Goal: Task Accomplishment & Management: Manage account settings

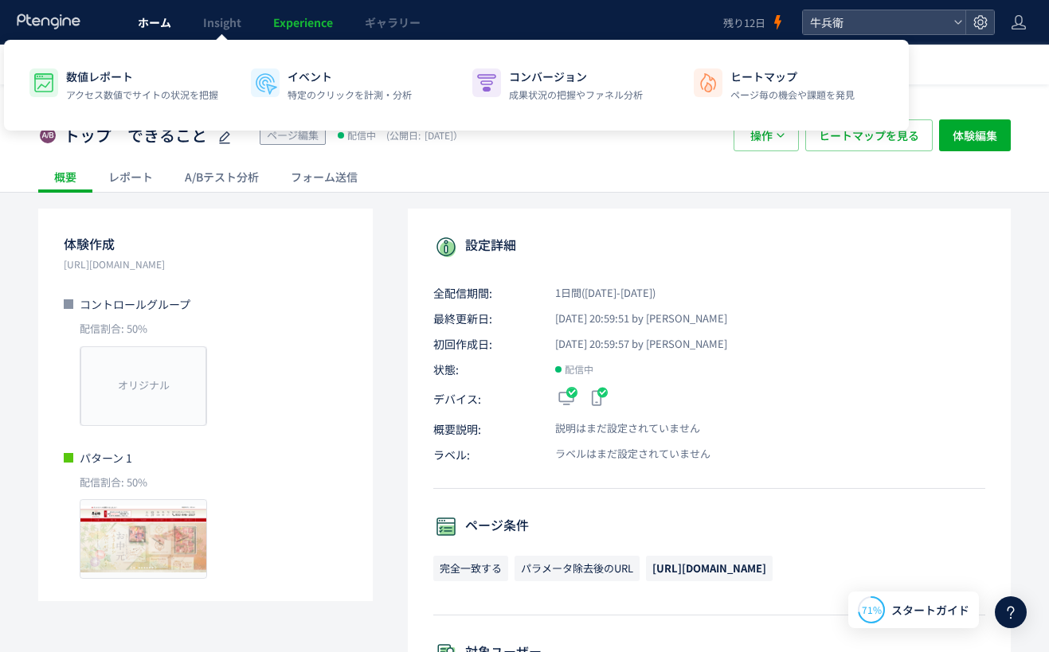
click at [170, 24] on link "ホーム" at bounding box center [154, 22] width 65 height 45
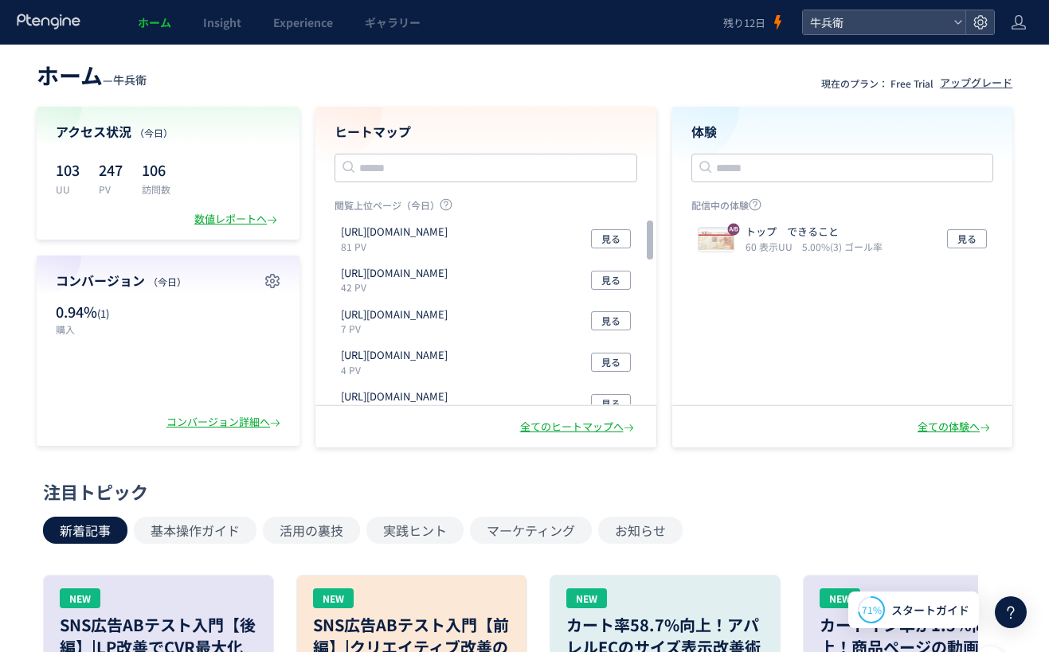
scroll to position [6, 0]
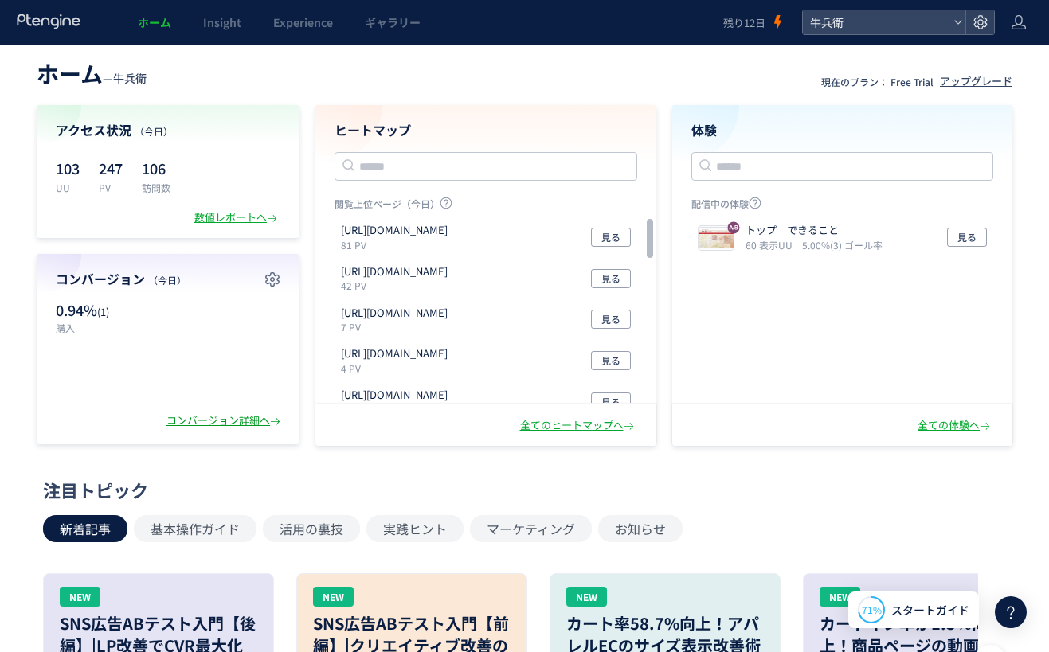
click at [216, 416] on div "コンバージョン詳細へ" at bounding box center [224, 420] width 117 height 15
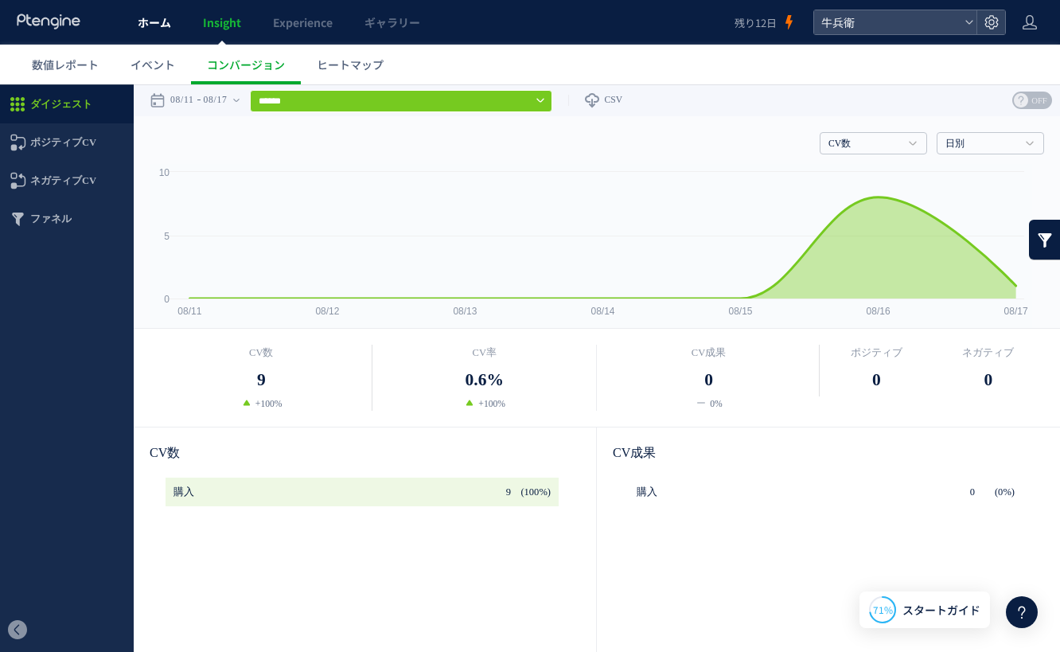
click at [168, 13] on link "ホーム" at bounding box center [154, 22] width 65 height 45
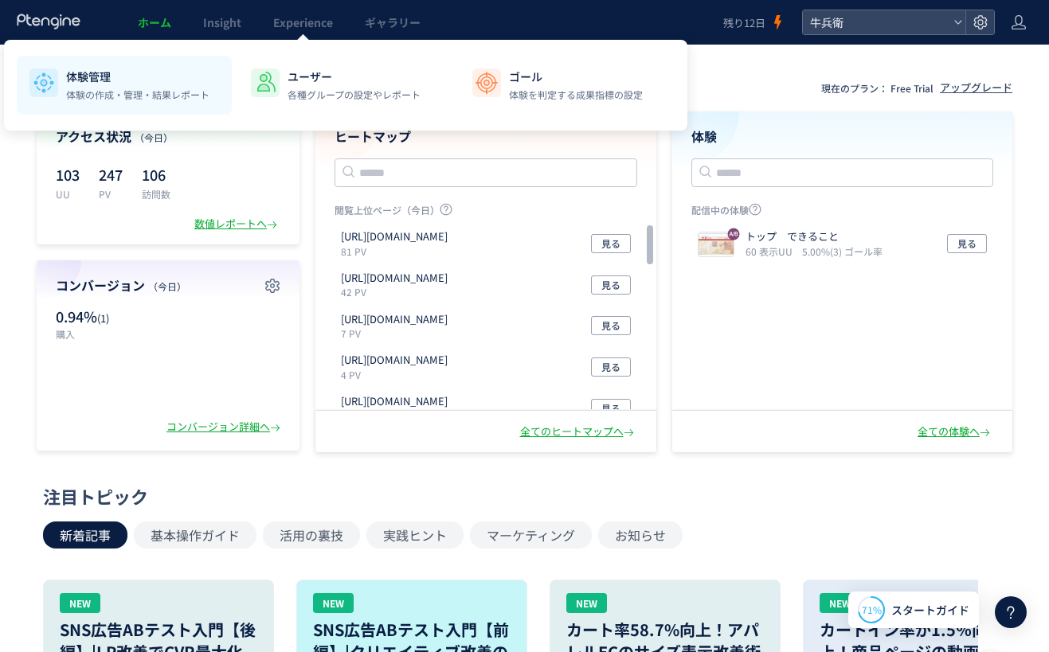
click at [80, 82] on p "体験管理" at bounding box center [137, 76] width 143 height 16
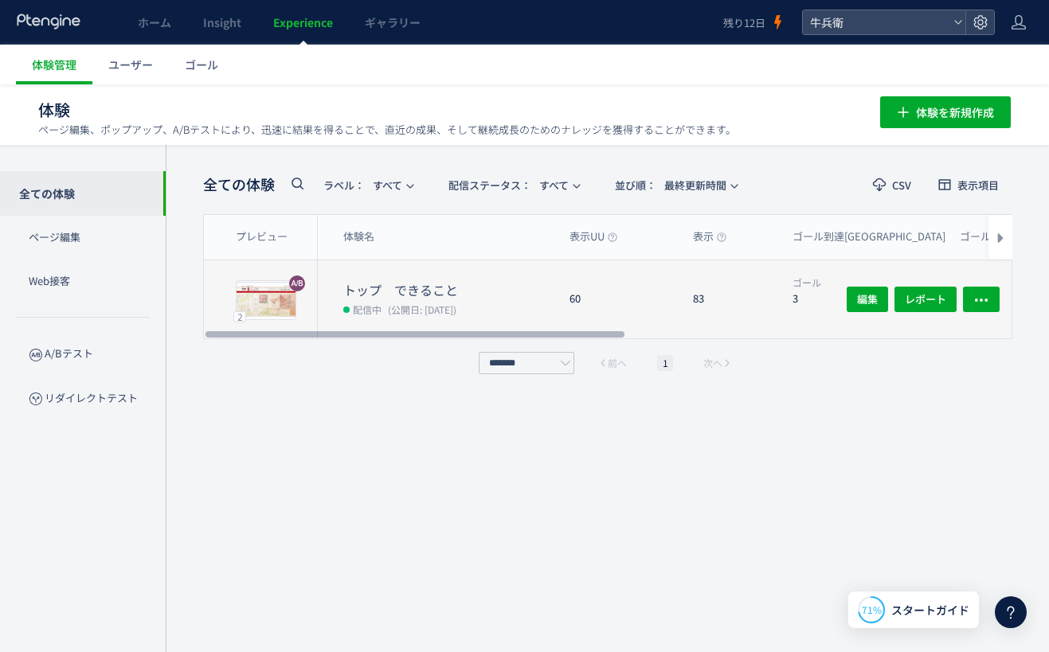
scroll to position [1, 0]
click at [637, 295] on div "60" at bounding box center [618, 299] width 123 height 78
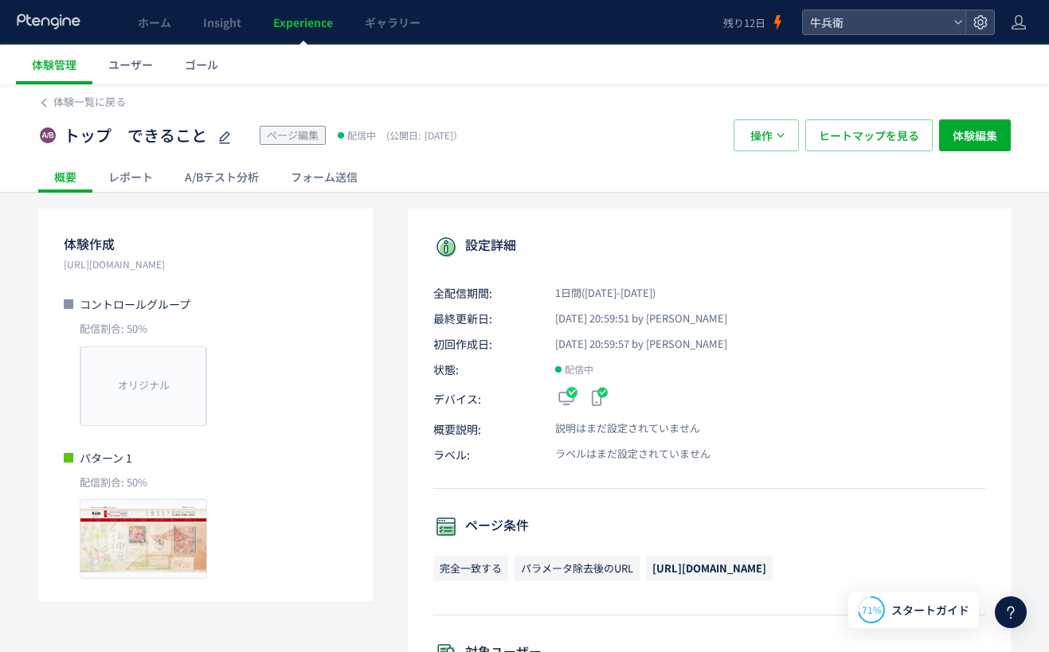
click at [131, 189] on div "レポート" at bounding box center [130, 177] width 76 height 32
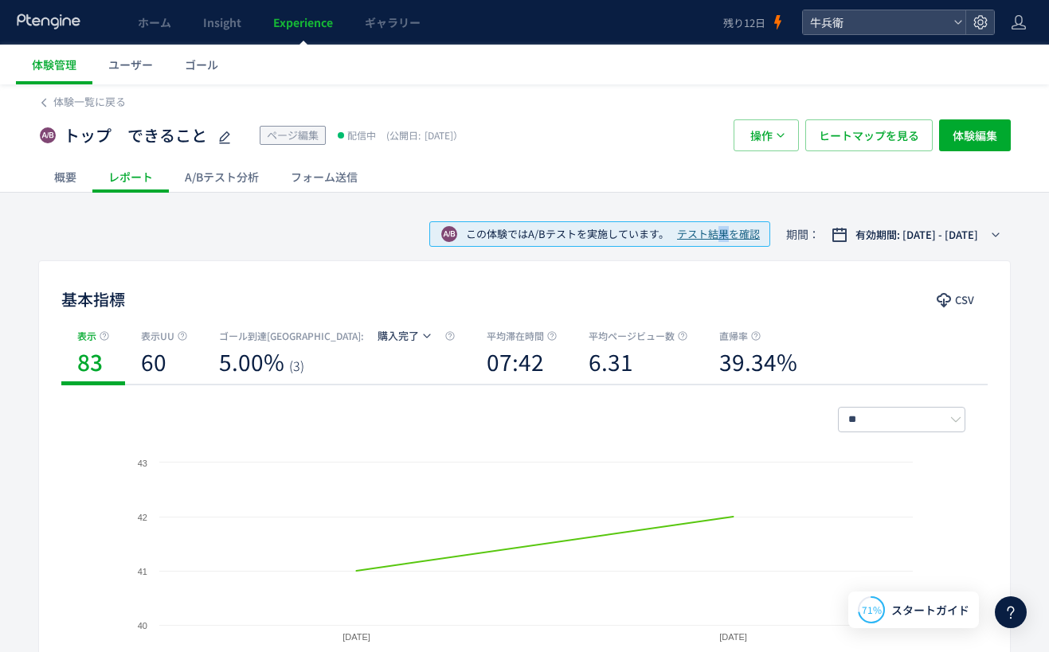
click at [704, 237] on span "テスト結果を確認" at bounding box center [718, 234] width 83 height 15
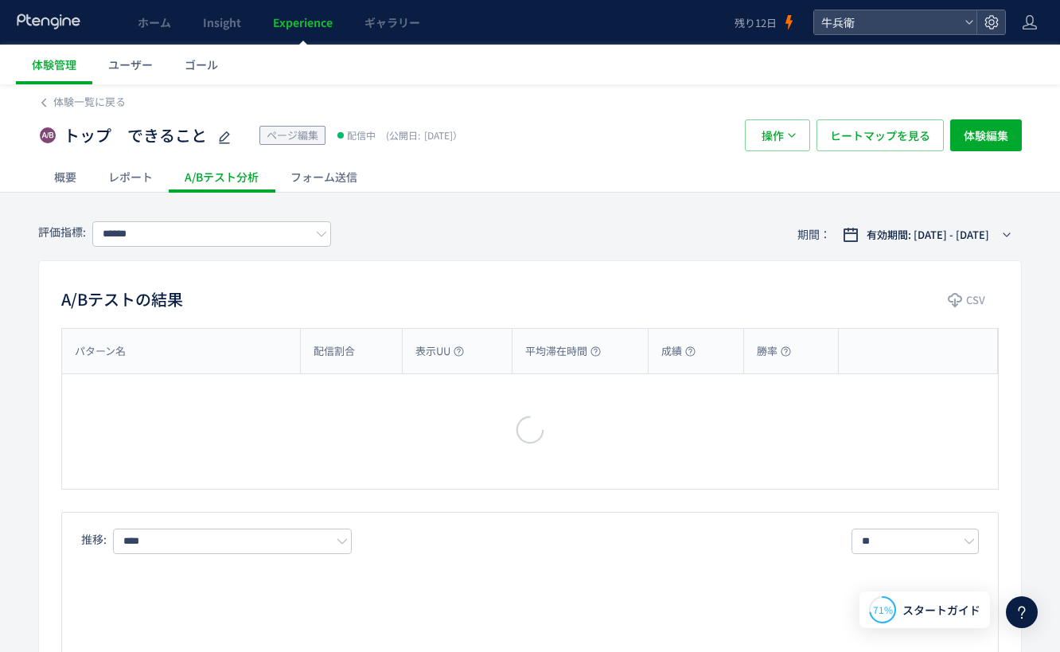
type input "****"
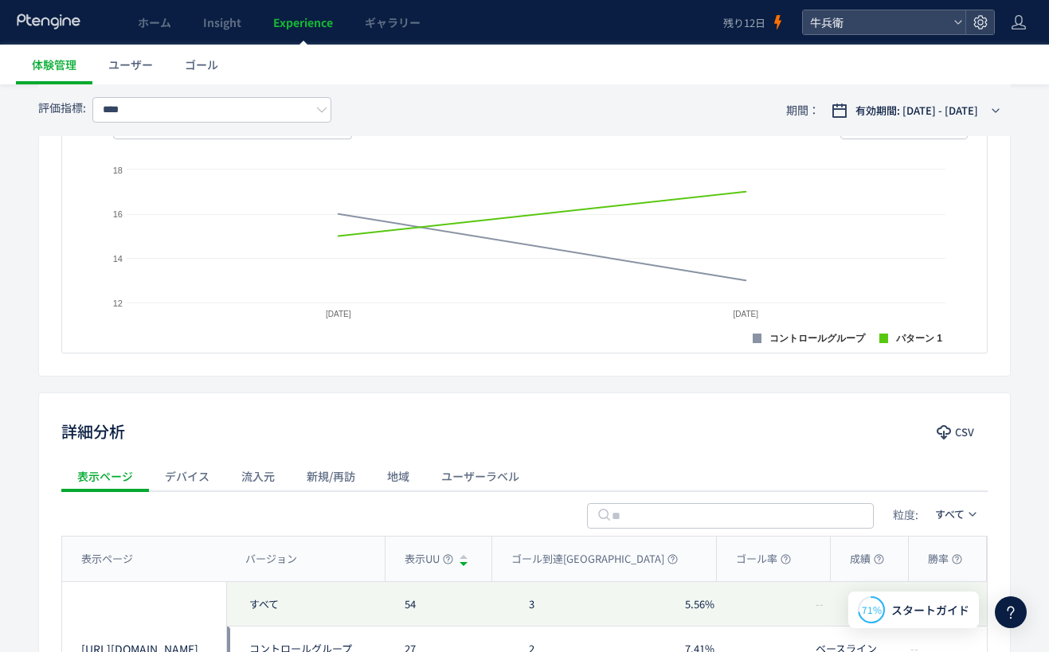
scroll to position [695, 0]
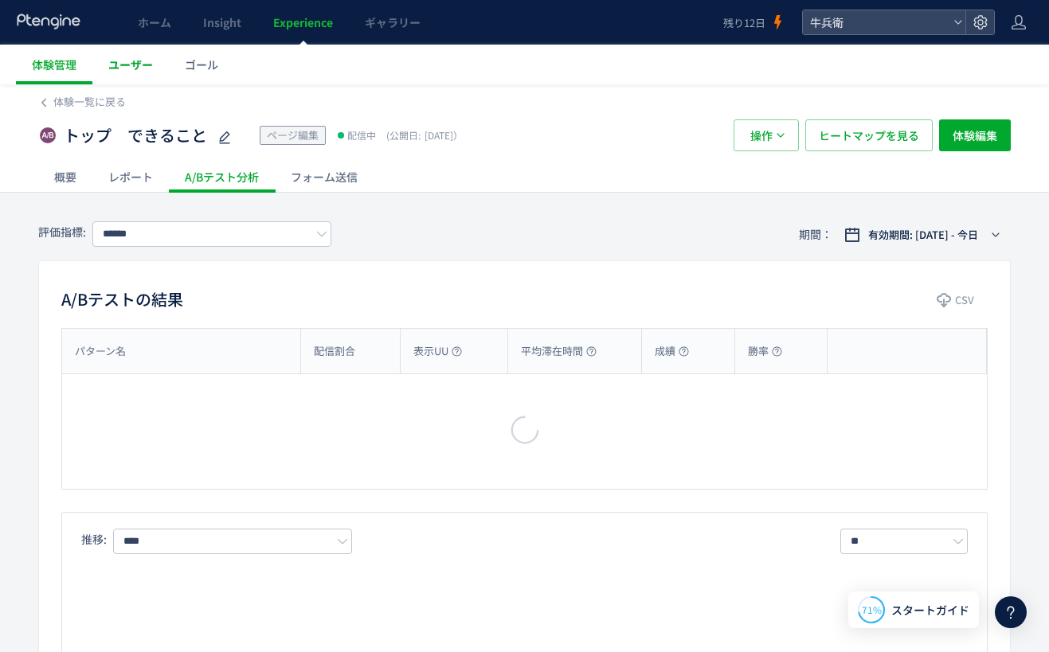
type input "****"
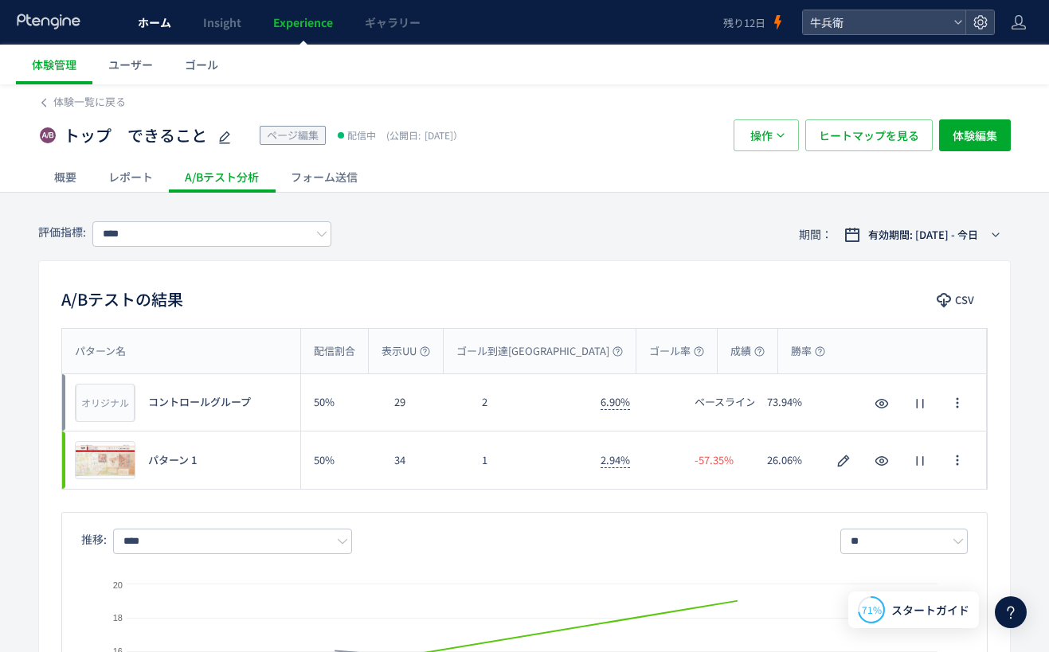
click at [142, 17] on span "ホーム" at bounding box center [154, 22] width 33 height 16
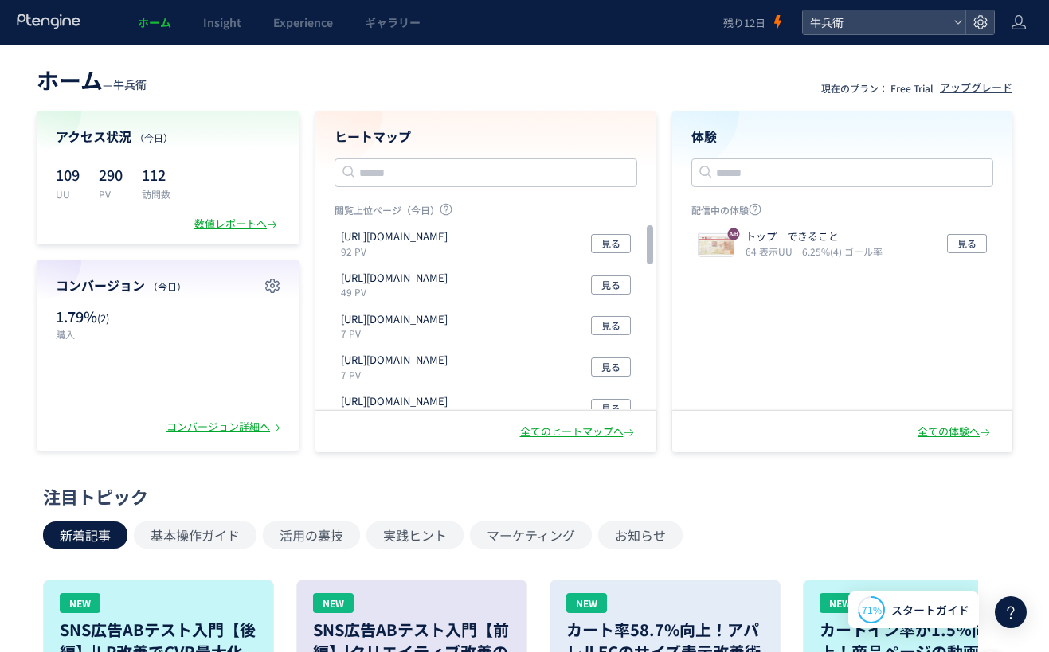
click at [555, 441] on div "全てのヒートマップへ" at bounding box center [485, 431] width 341 height 41
click at [551, 437] on div "全てのヒートマップへ" at bounding box center [578, 431] width 117 height 15
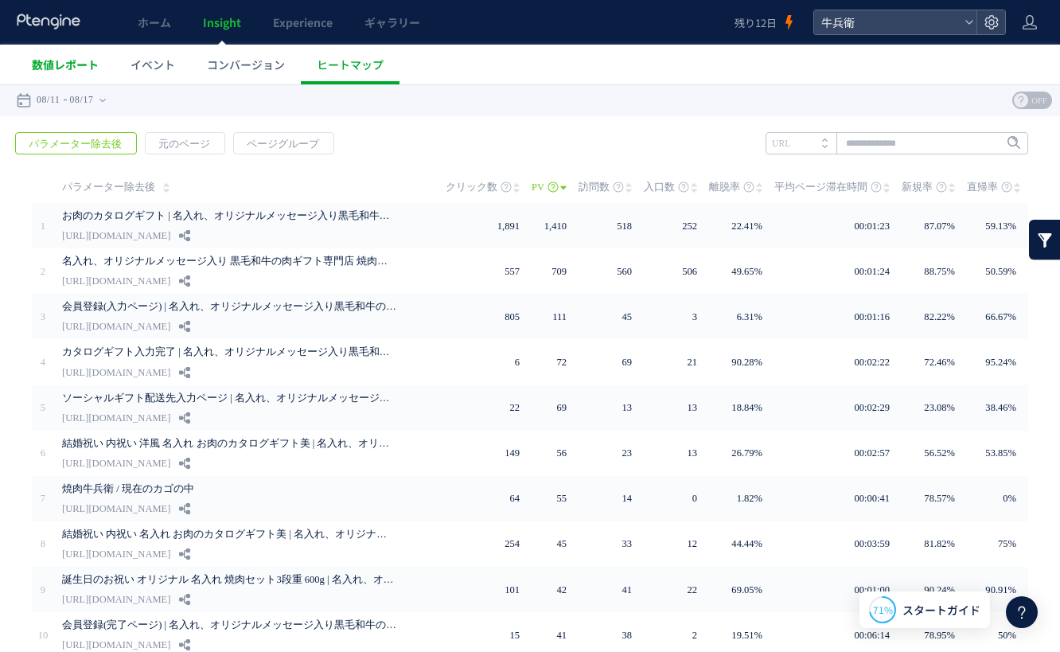
click at [27, 65] on link "数値レポート" at bounding box center [65, 65] width 99 height 40
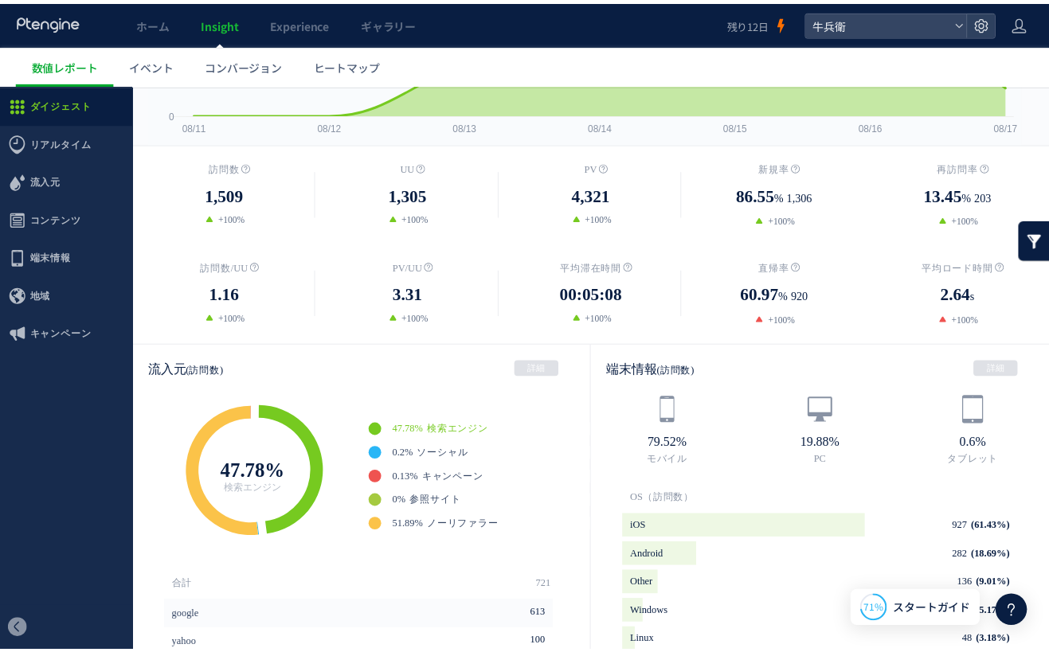
scroll to position [151, 0]
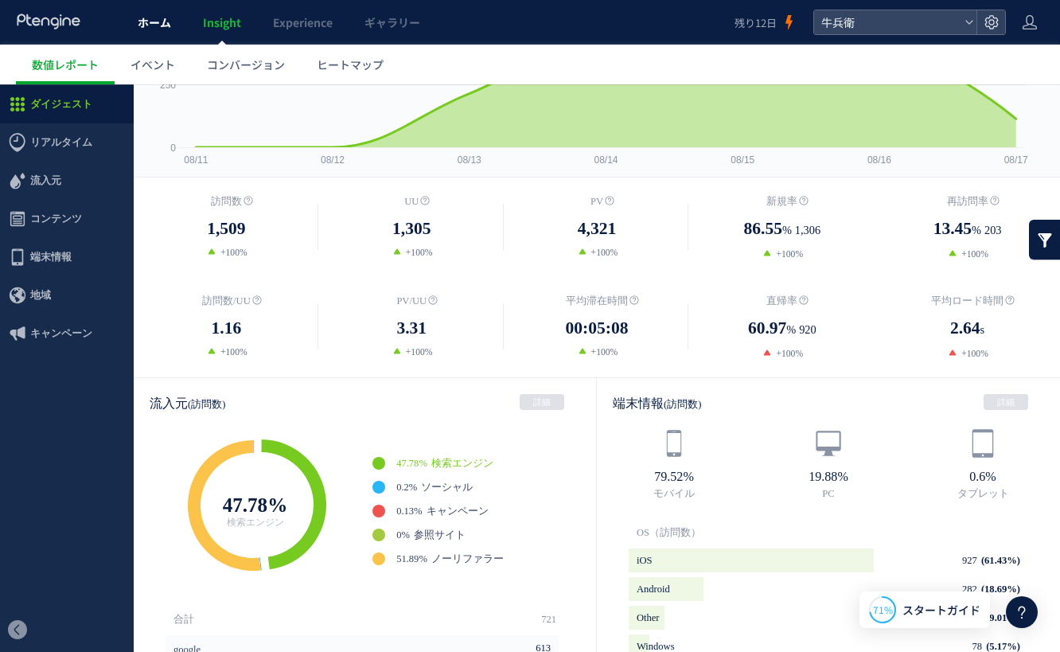
click at [149, 29] on span "ホーム" at bounding box center [154, 22] width 33 height 16
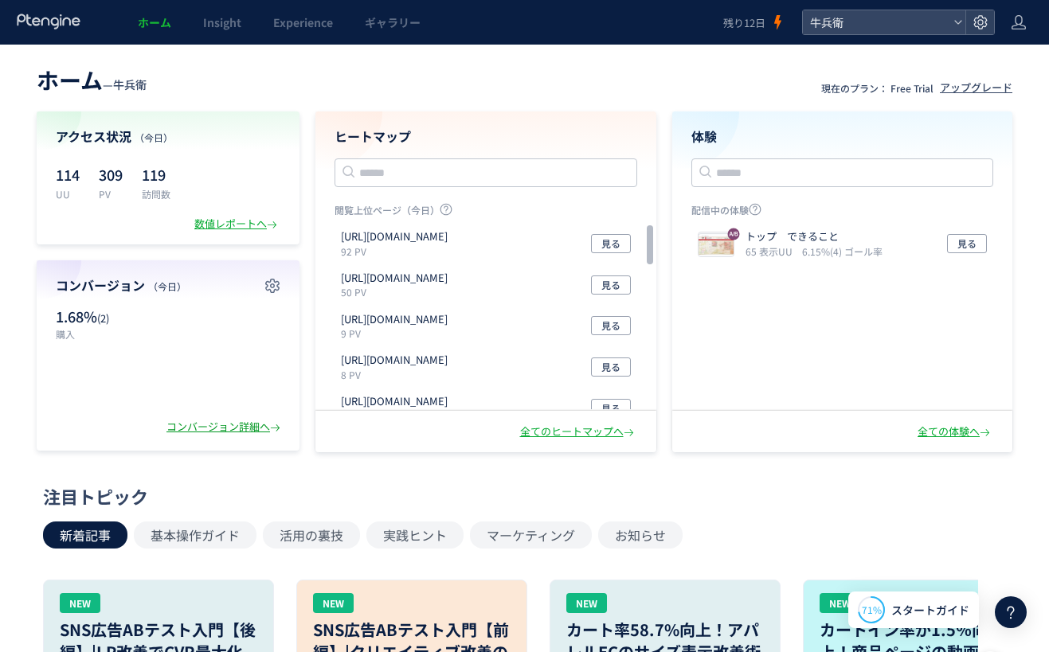
click at [212, 428] on div "コンバージョン詳細へ" at bounding box center [224, 427] width 117 height 15
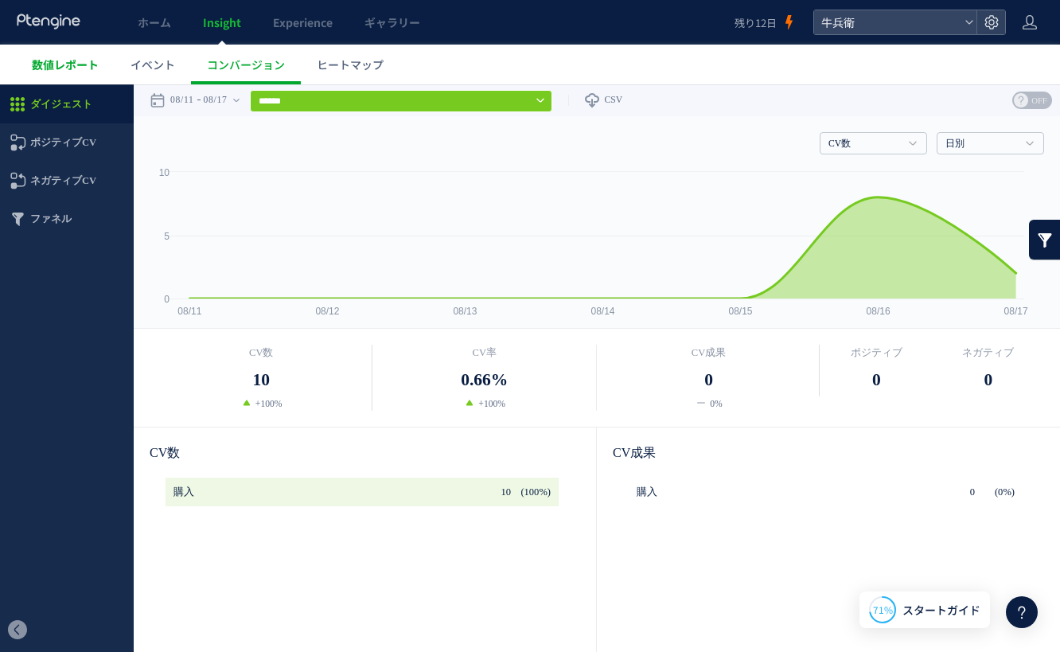
click at [61, 65] on span "数値レポート" at bounding box center [65, 65] width 67 height 16
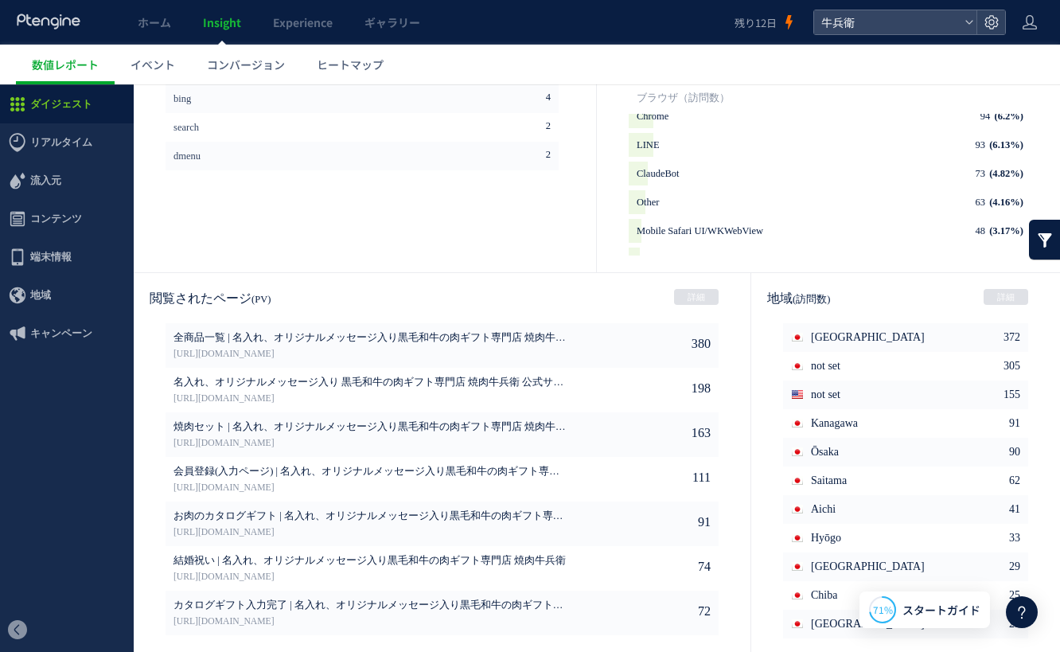
scroll to position [764, 0]
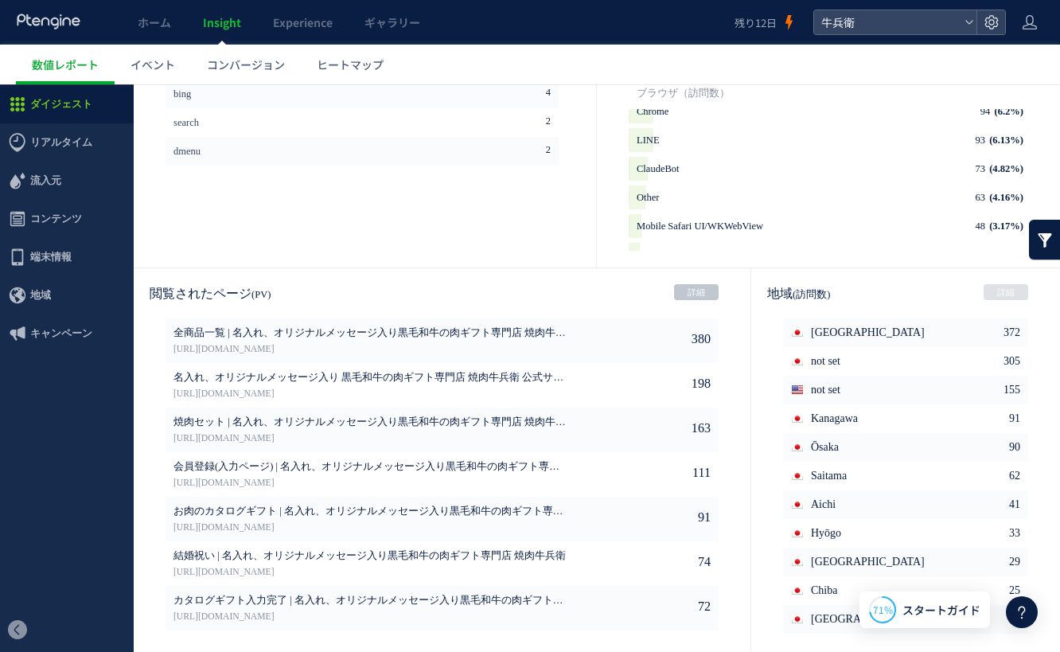
click at [705, 284] on link "詳細" at bounding box center [696, 292] width 45 height 16
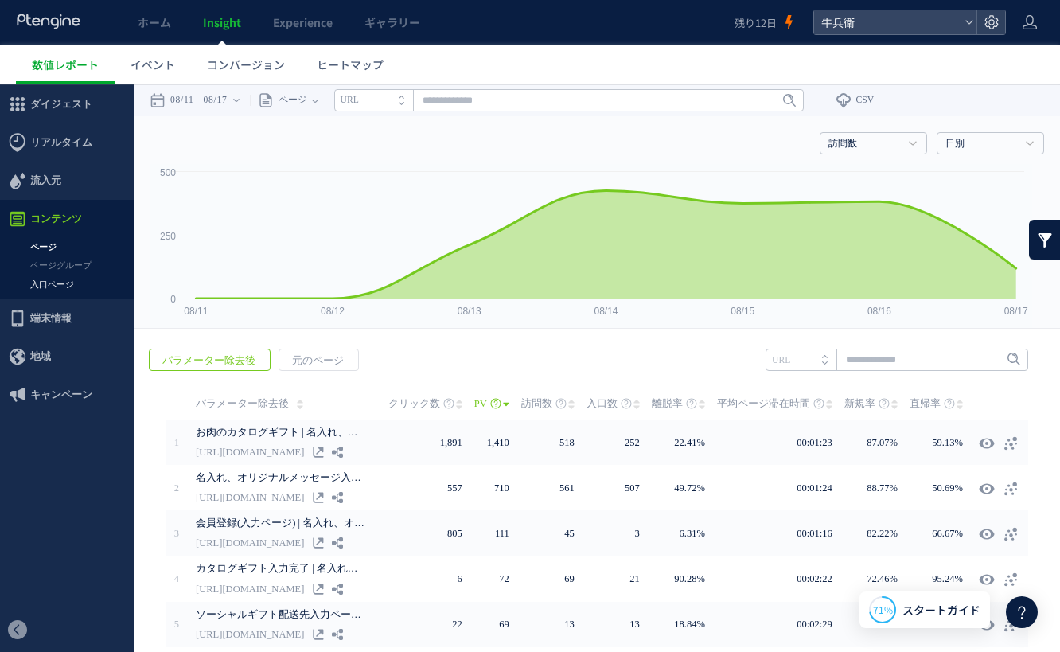
click at [100, 282] on link "入口ページ" at bounding box center [67, 284] width 134 height 18
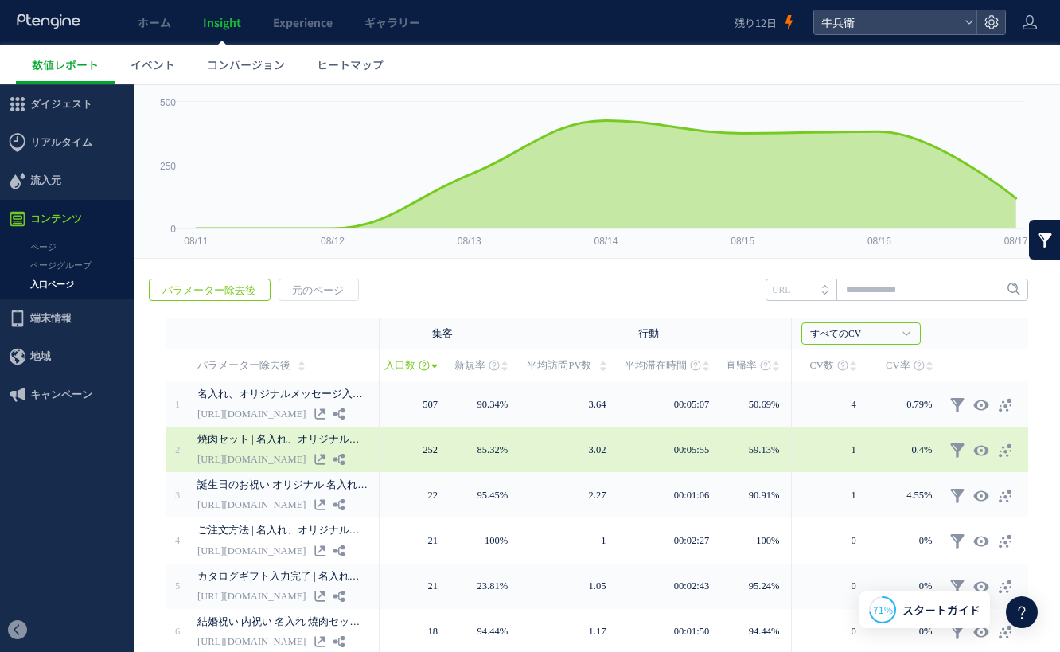
scroll to position [122, 0]
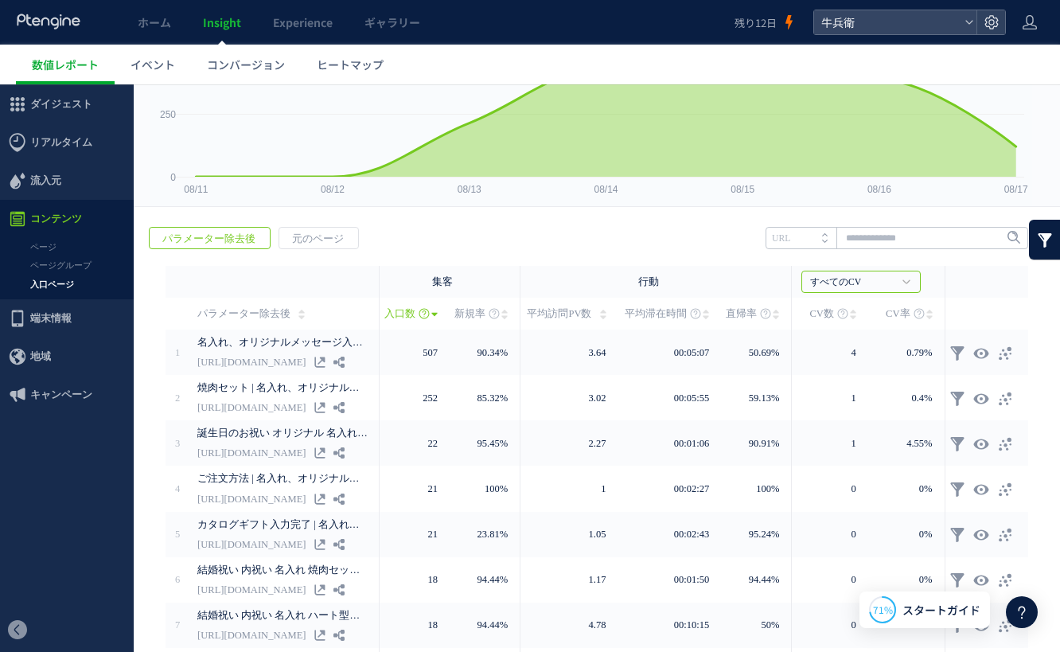
drag, startPoint x: 377, startPoint y: 279, endPoint x: 410, endPoint y: 281, distance: 32.7
click at [410, 281] on tr "集客" at bounding box center [597, 282] width 863 height 32
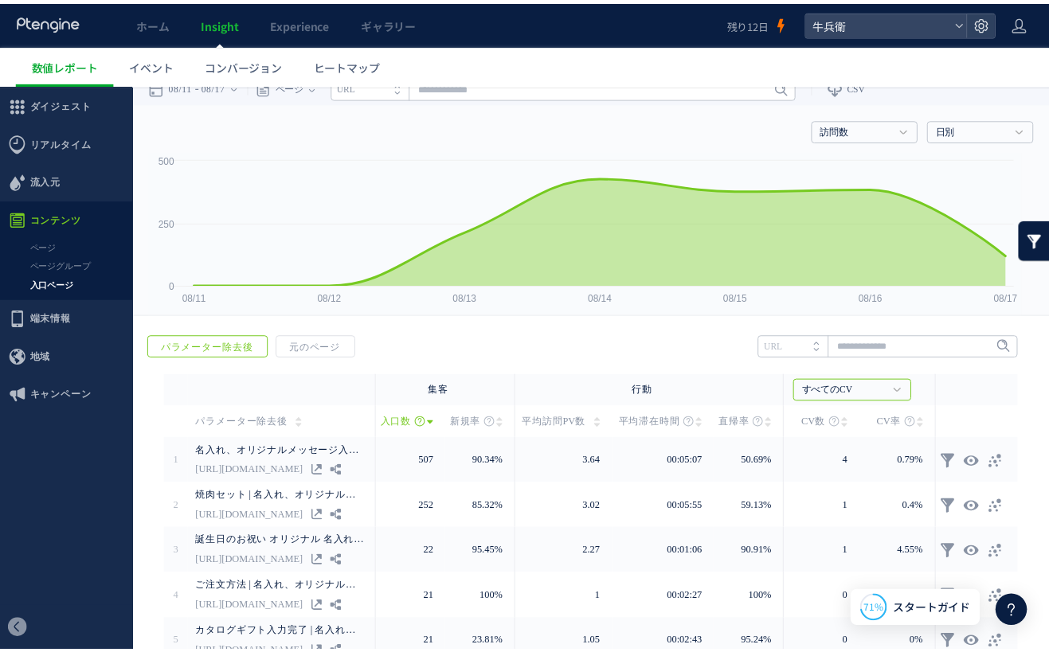
scroll to position [0, 0]
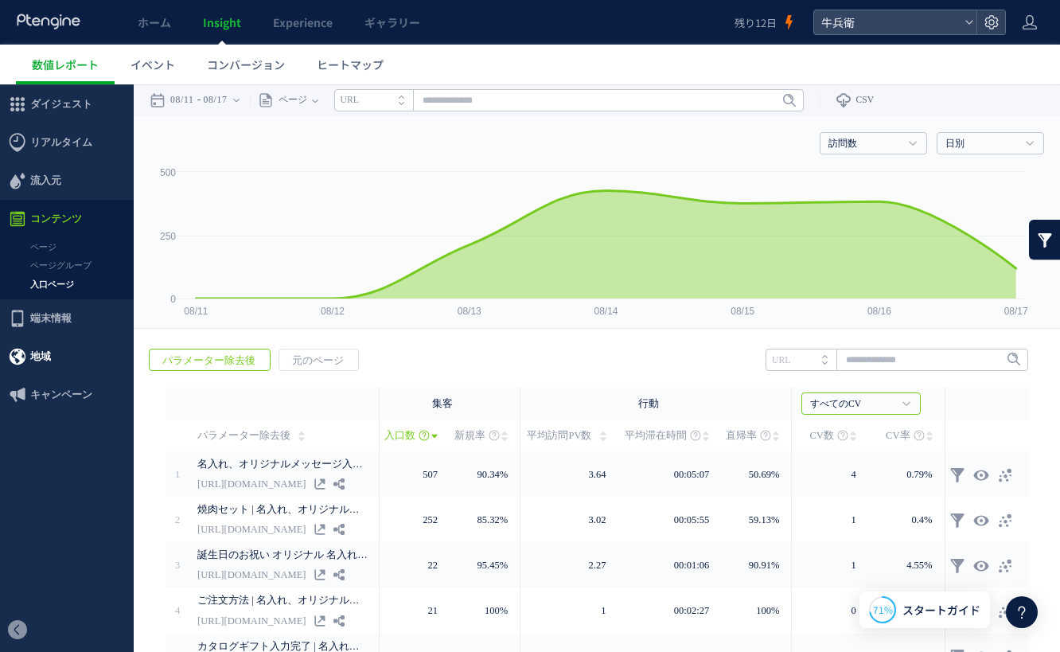
click at [39, 341] on span "地域" at bounding box center [40, 357] width 21 height 38
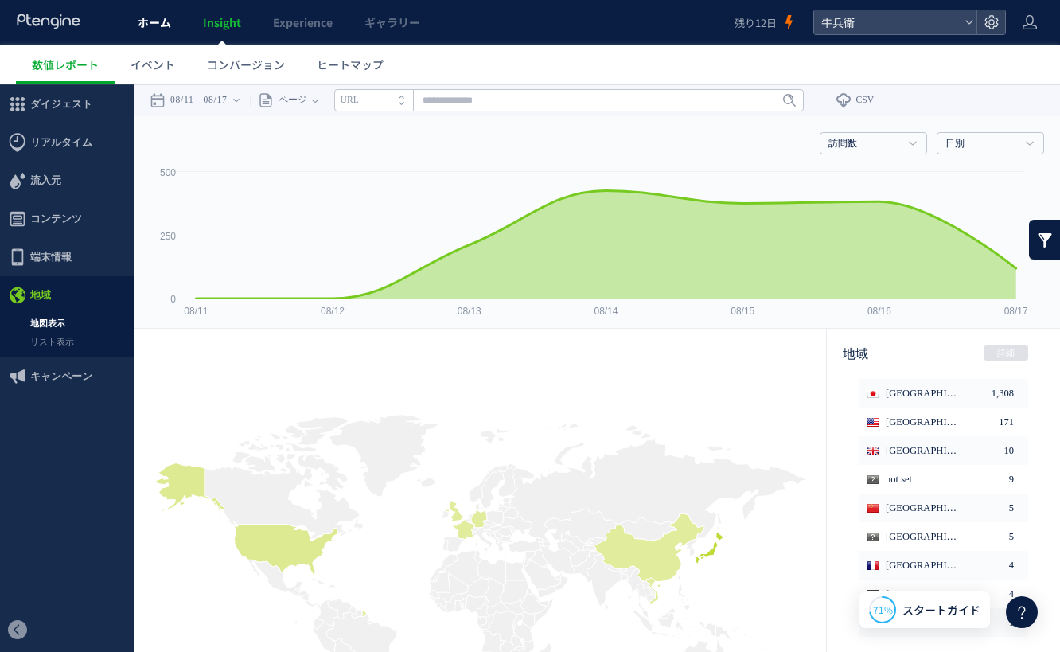
click at [162, 25] on span "ホーム" at bounding box center [154, 22] width 33 height 16
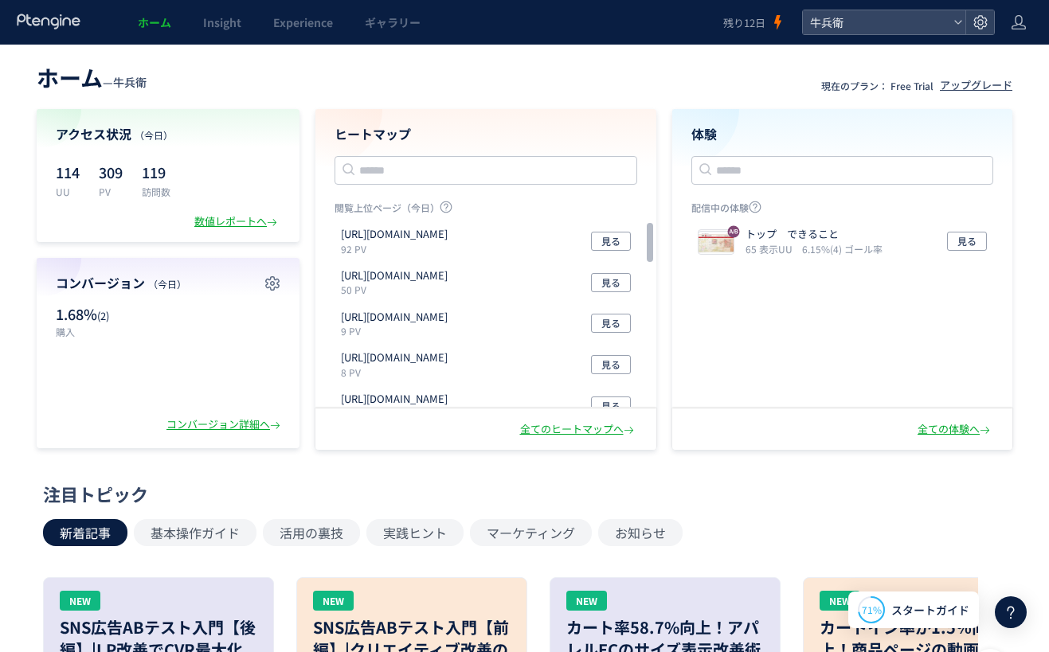
scroll to position [3, 0]
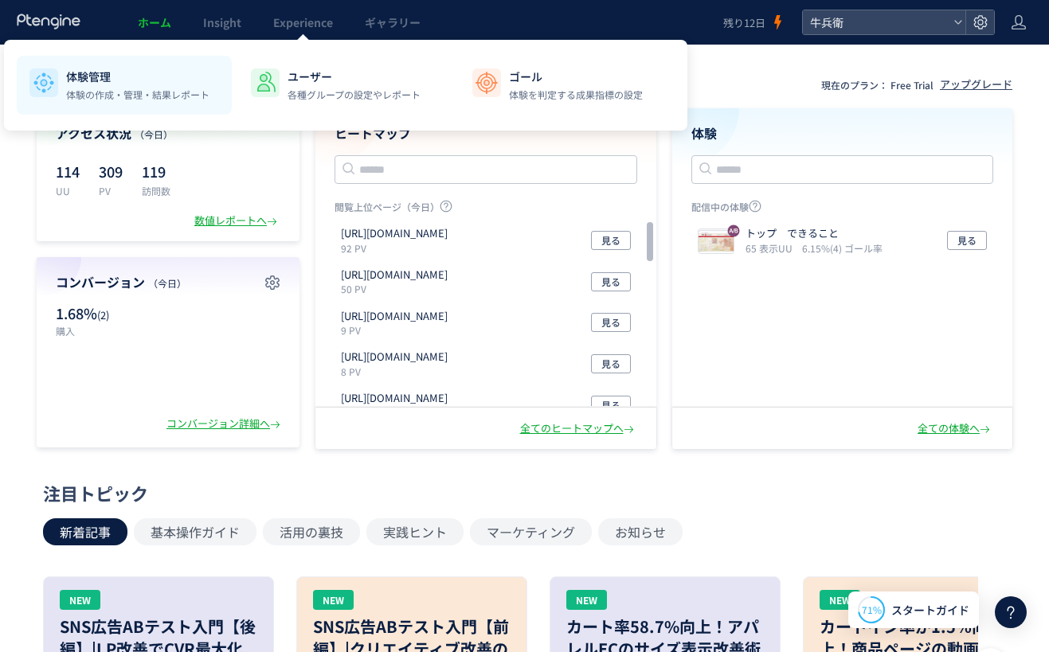
click at [238, 63] on li "体験管理 体験の作成・管理・結果レポート" at bounding box center [345, 85] width 215 height 59
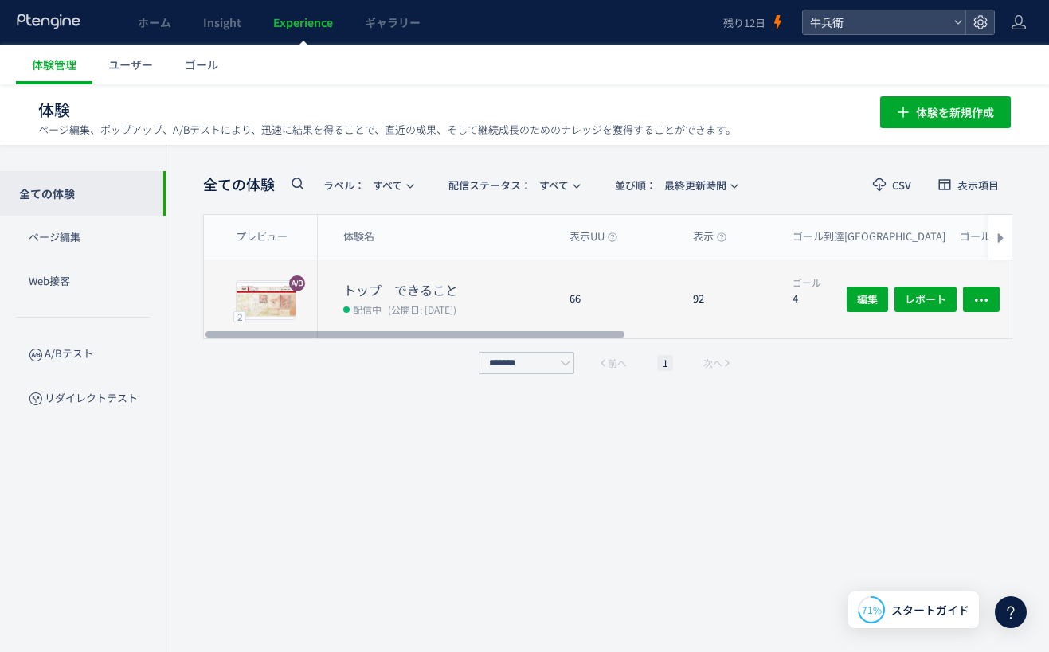
click at [598, 318] on div "66" at bounding box center [618, 299] width 123 height 78
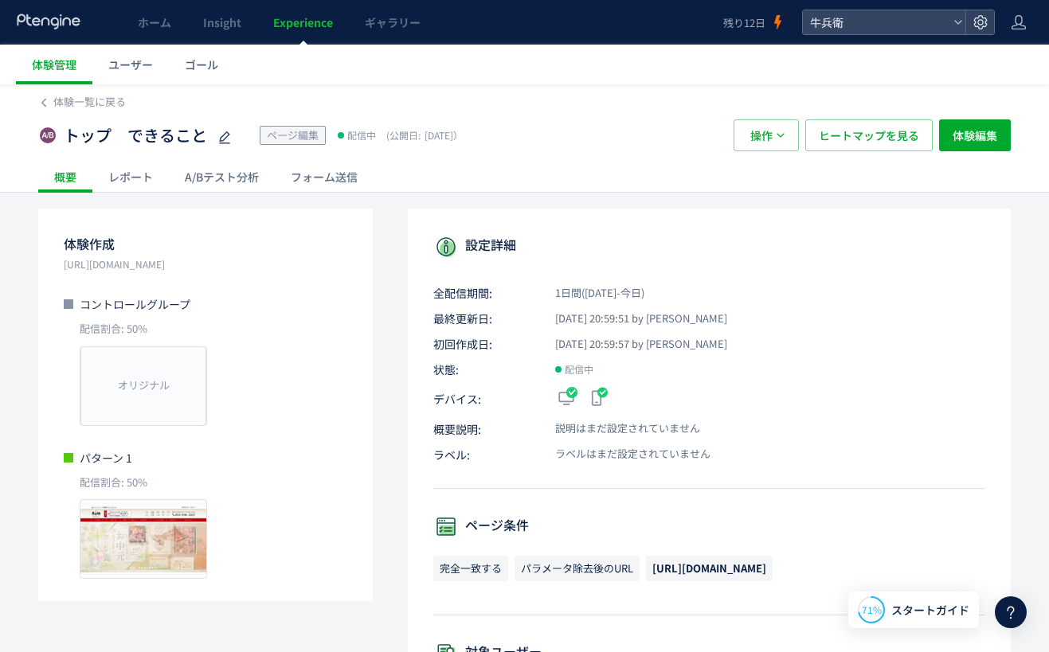
click at [122, 178] on div "レポート" at bounding box center [130, 177] width 76 height 32
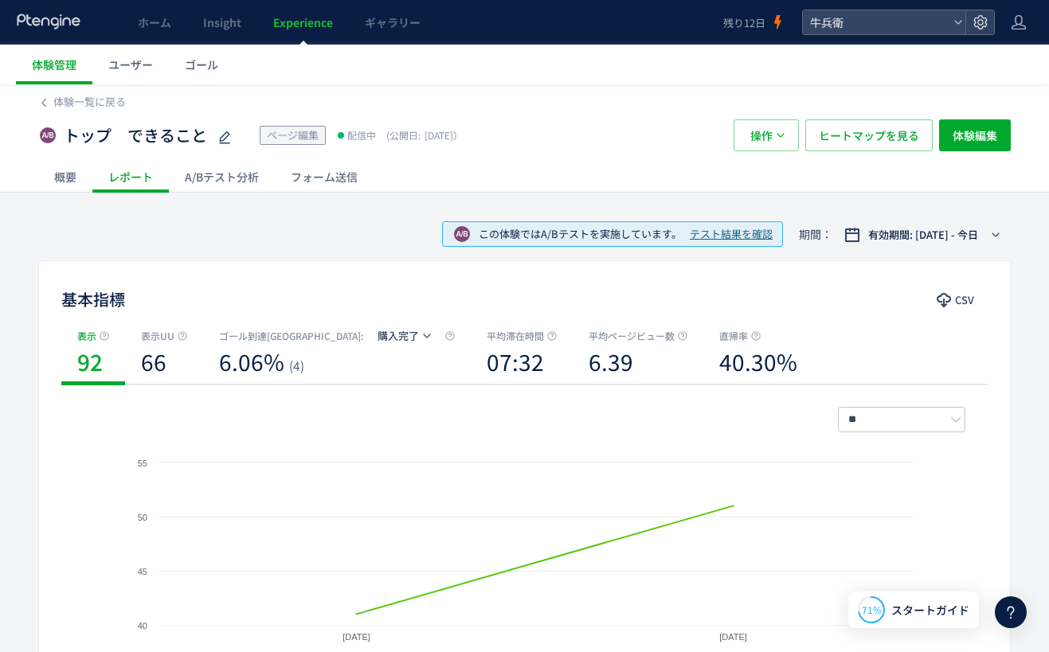
click at [232, 179] on div "A/Bテスト分析" at bounding box center [222, 177] width 106 height 32
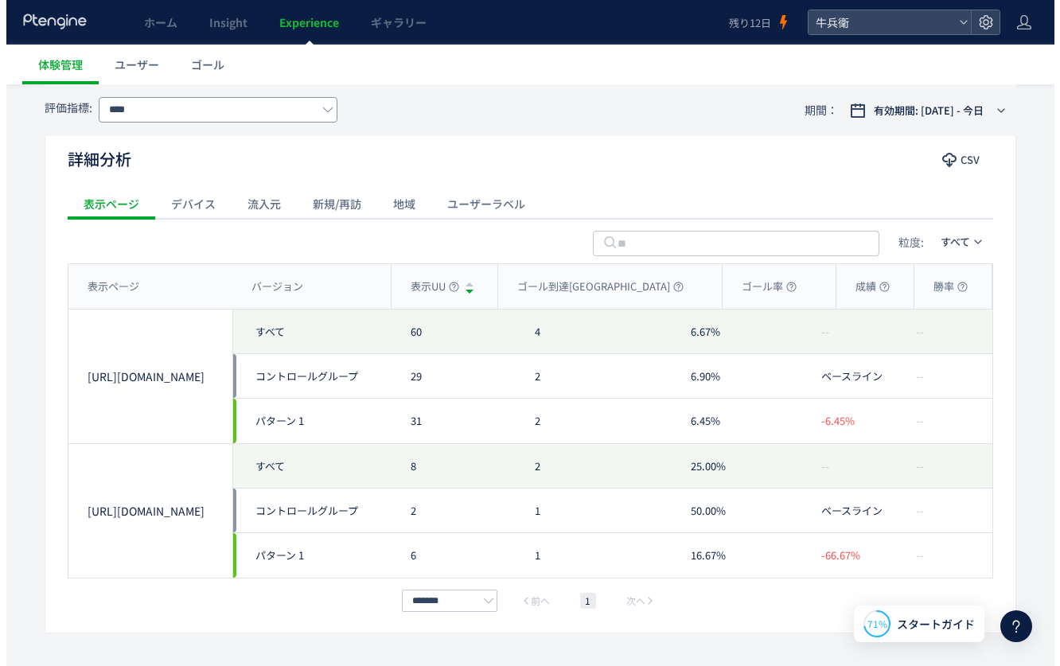
scroll to position [686, 0]
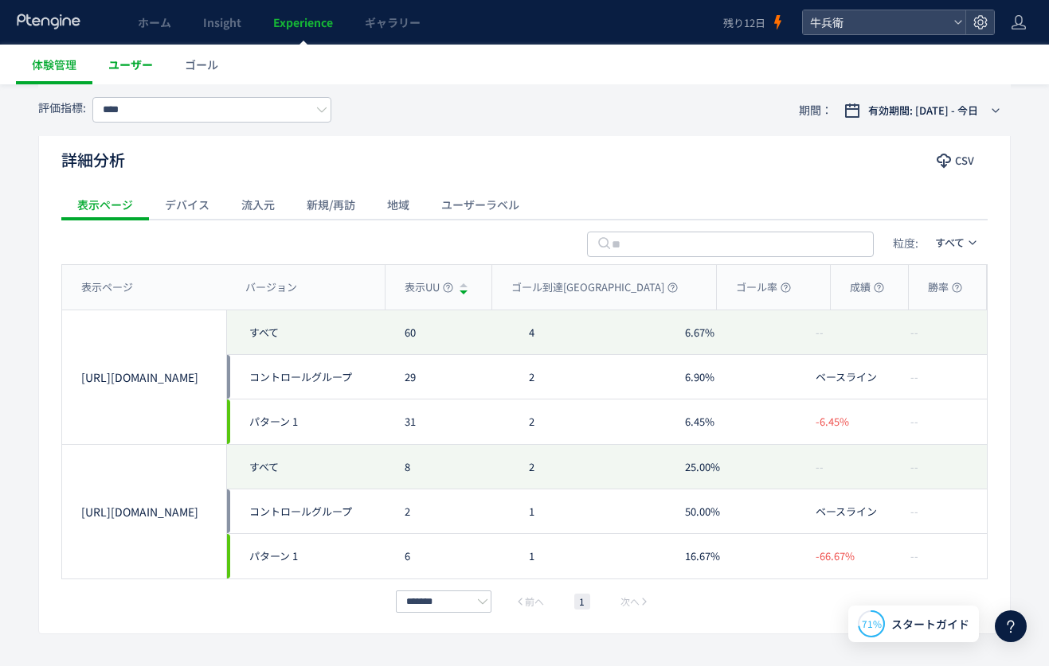
click at [137, 57] on span "ユーザー" at bounding box center [130, 65] width 45 height 16
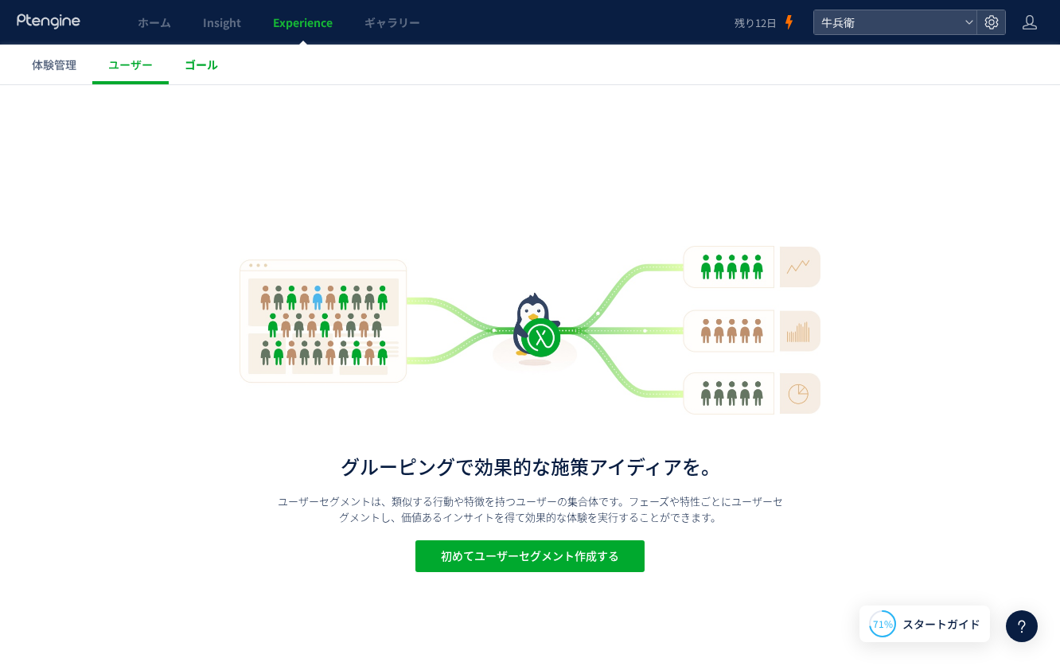
click at [209, 67] on span "ゴール" at bounding box center [201, 65] width 33 height 16
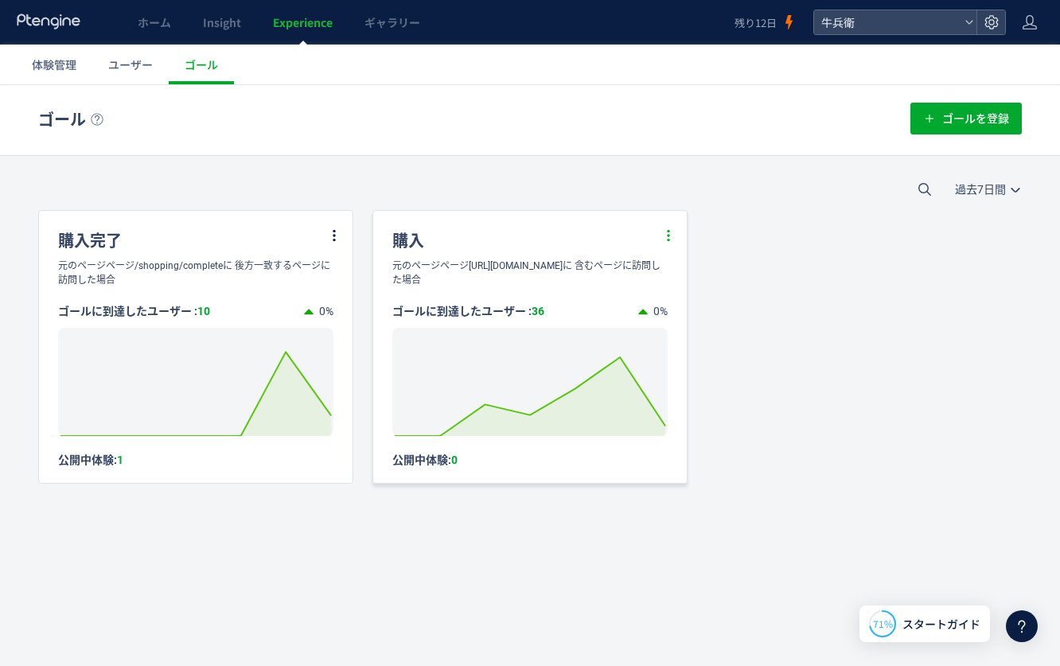
click at [666, 230] on icon at bounding box center [669, 235] width 14 height 14
click at [650, 279] on li "編集" at bounding box center [650, 275] width 54 height 29
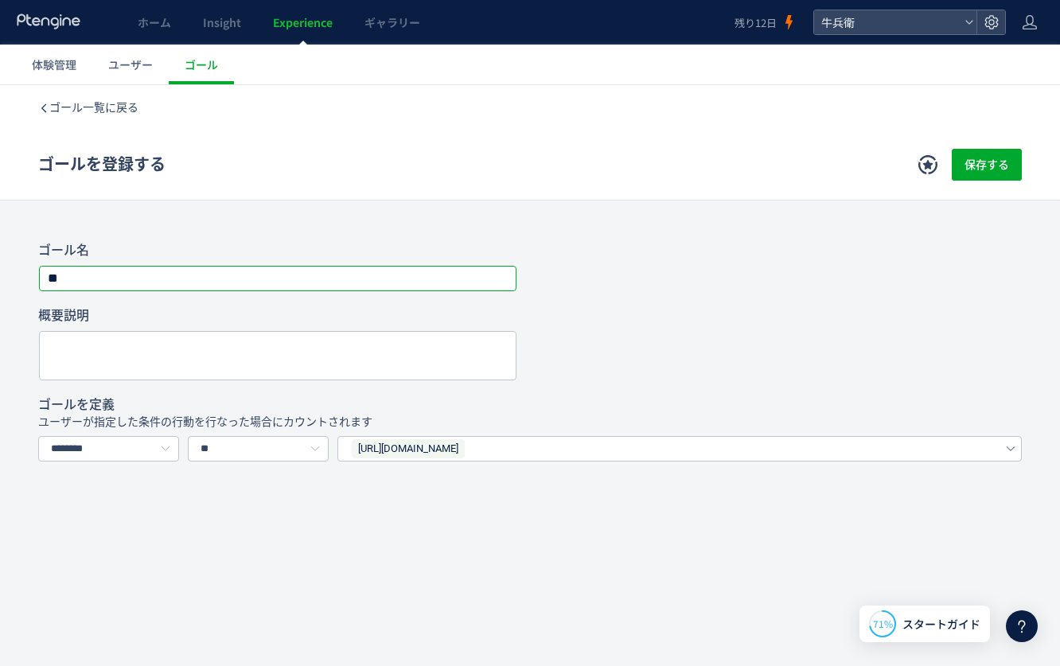
drag, startPoint x: 256, startPoint y: 284, endPoint x: -59, endPoint y: 280, distance: 315.3
click at [0, 280] on html at bounding box center [530, 375] width 1060 height 581
type input "******"
click at [998, 148] on div "ゴールを登録する 保存する" at bounding box center [530, 165] width 984 height 70
click at [993, 158] on span "保存する" at bounding box center [987, 165] width 45 height 32
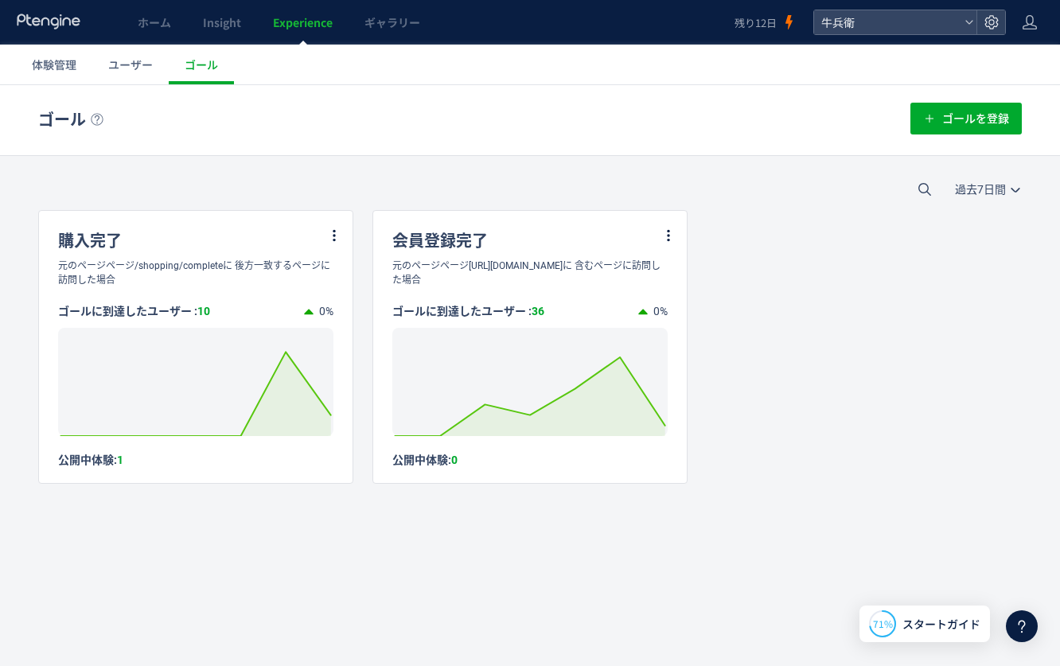
click at [378, 92] on div "ゴール ゴールを登録" at bounding box center [530, 120] width 984 height 70
click at [141, 12] on link "ホーム" at bounding box center [154, 22] width 65 height 45
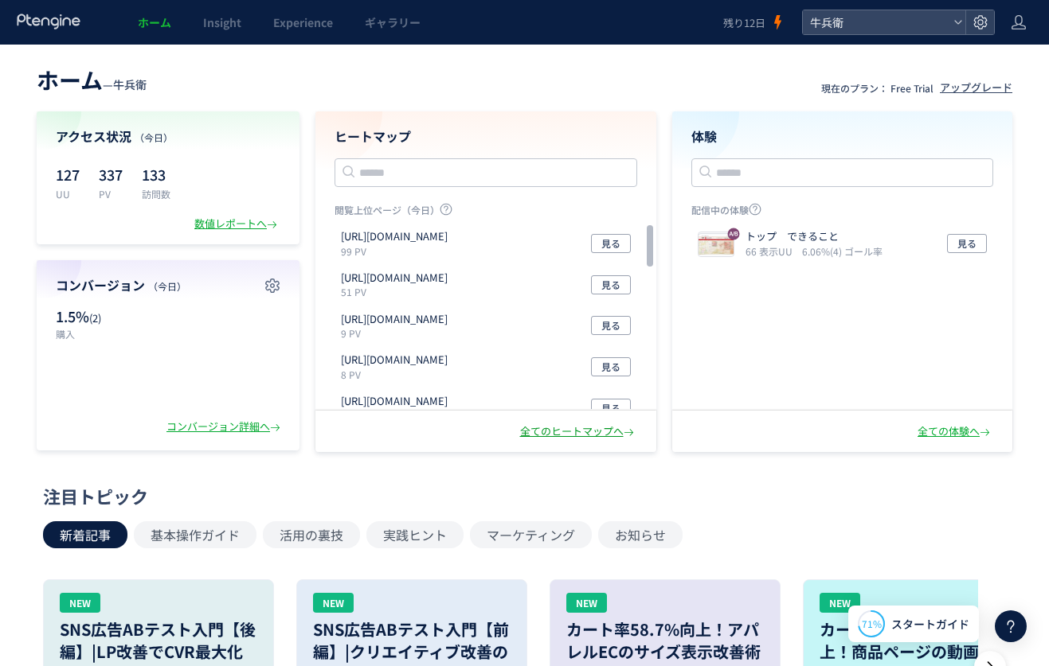
click at [599, 431] on div "全てのヒートマップへ" at bounding box center [578, 431] width 117 height 15
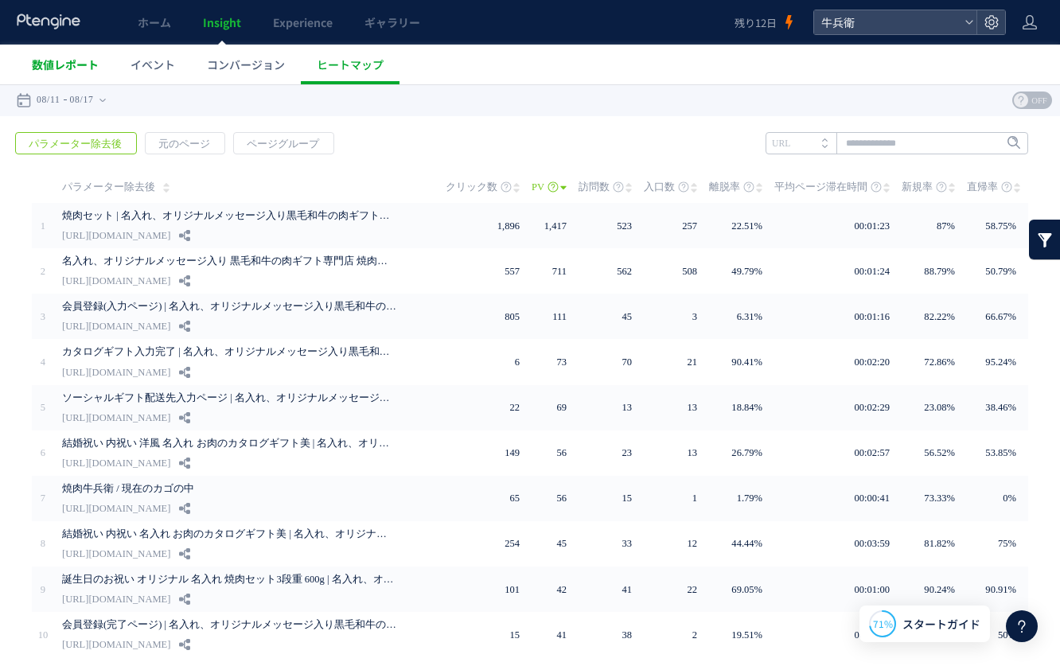
click at [73, 75] on link "数値レポート" at bounding box center [65, 65] width 99 height 40
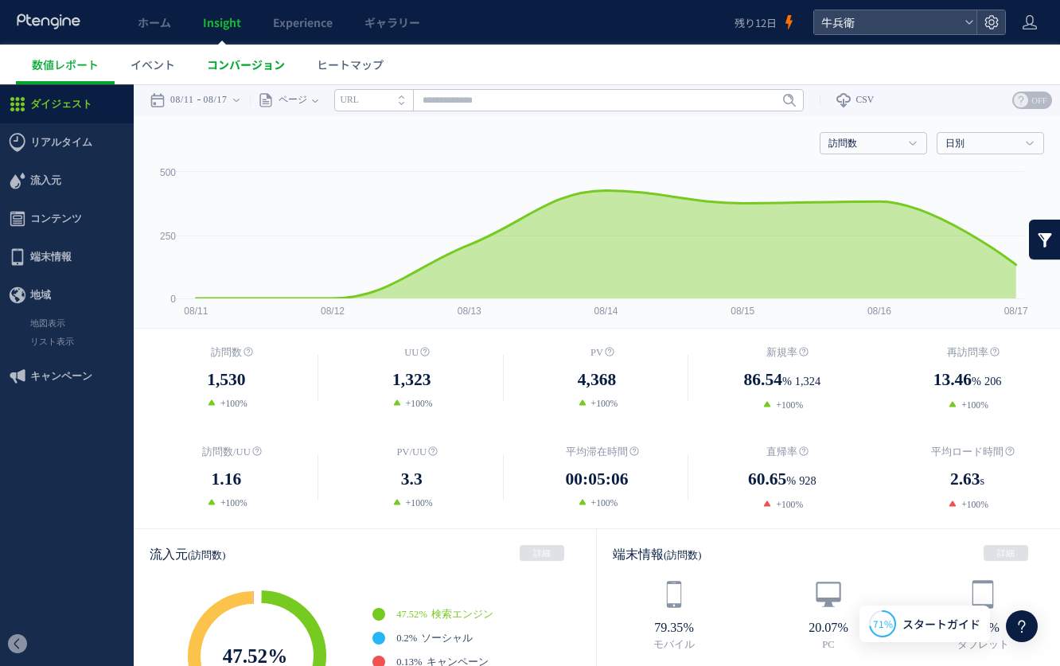
click at [280, 70] on span "コンバージョン" at bounding box center [246, 65] width 78 height 16
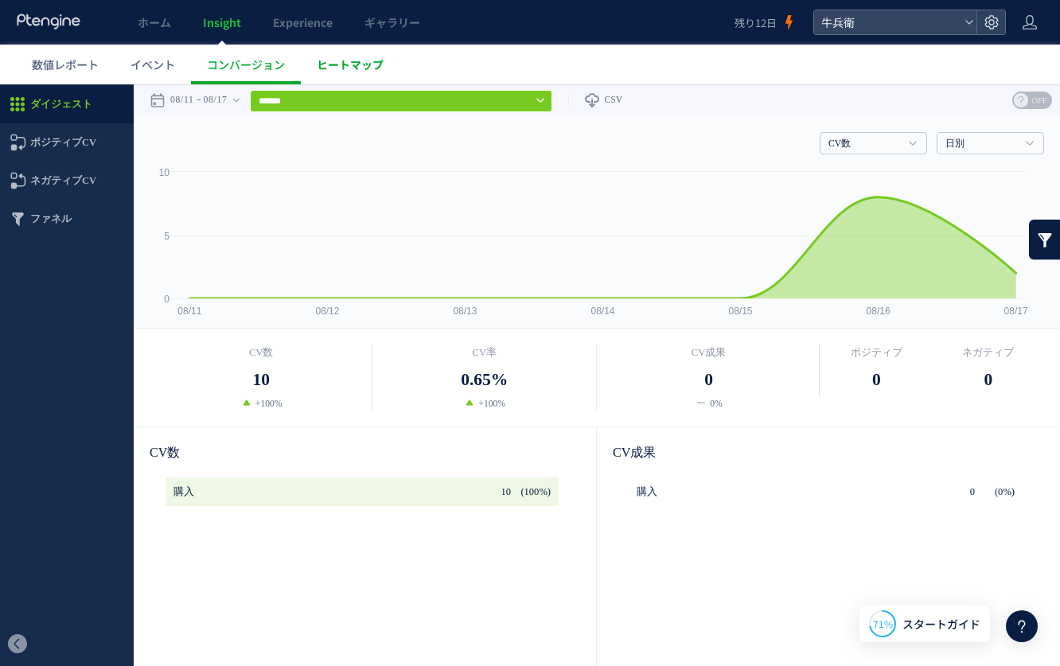
click at [334, 65] on span "ヒートマップ" at bounding box center [350, 65] width 67 height 16
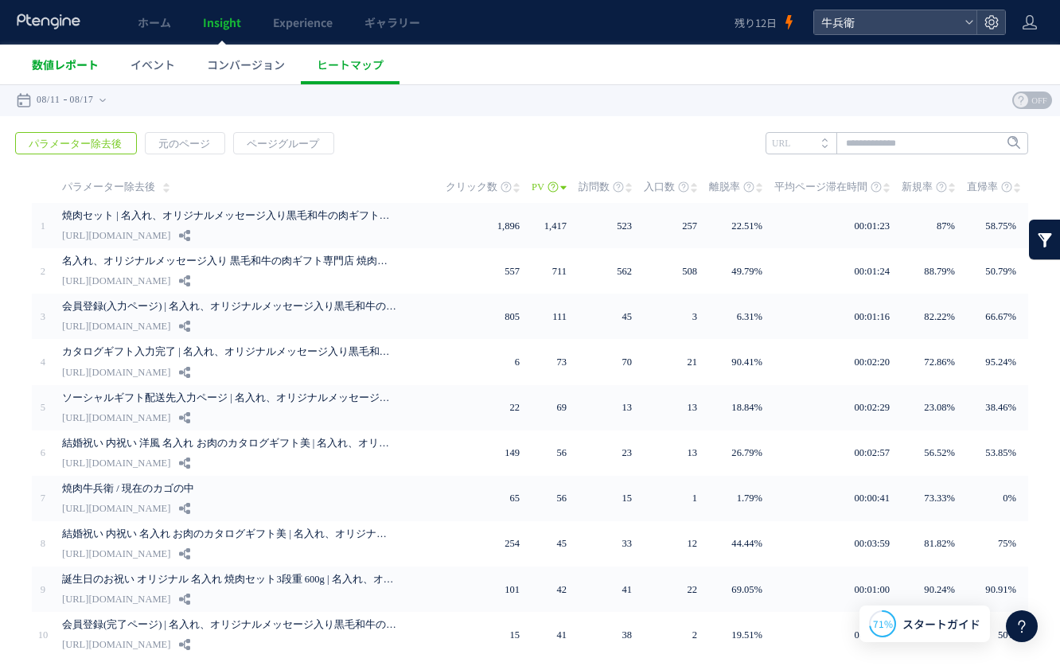
click at [80, 55] on link "数値レポート" at bounding box center [65, 65] width 99 height 40
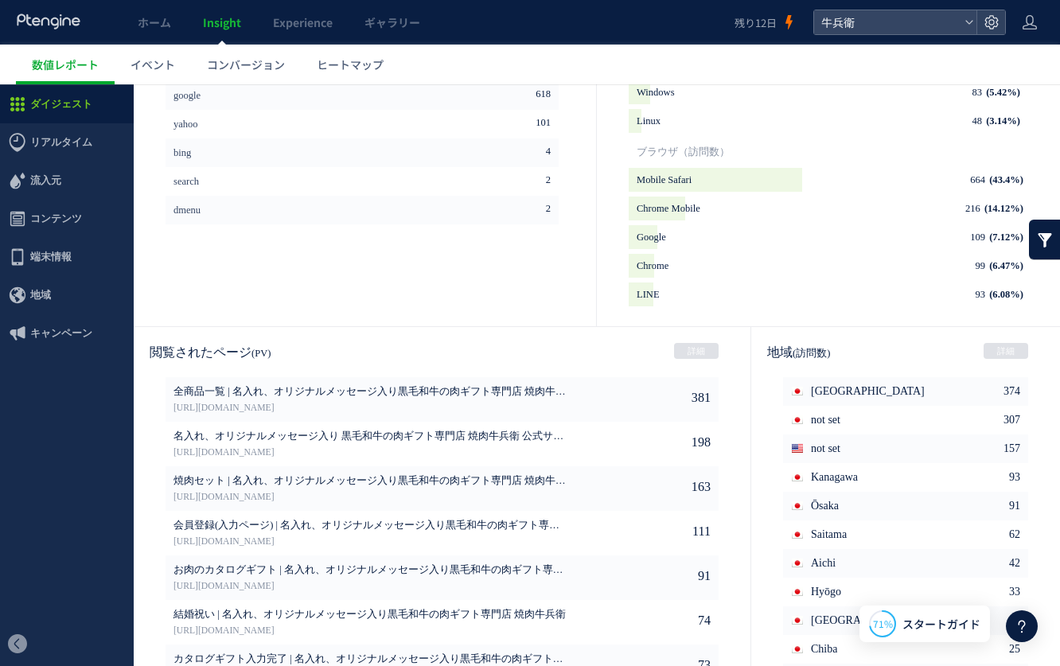
scroll to position [750, 0]
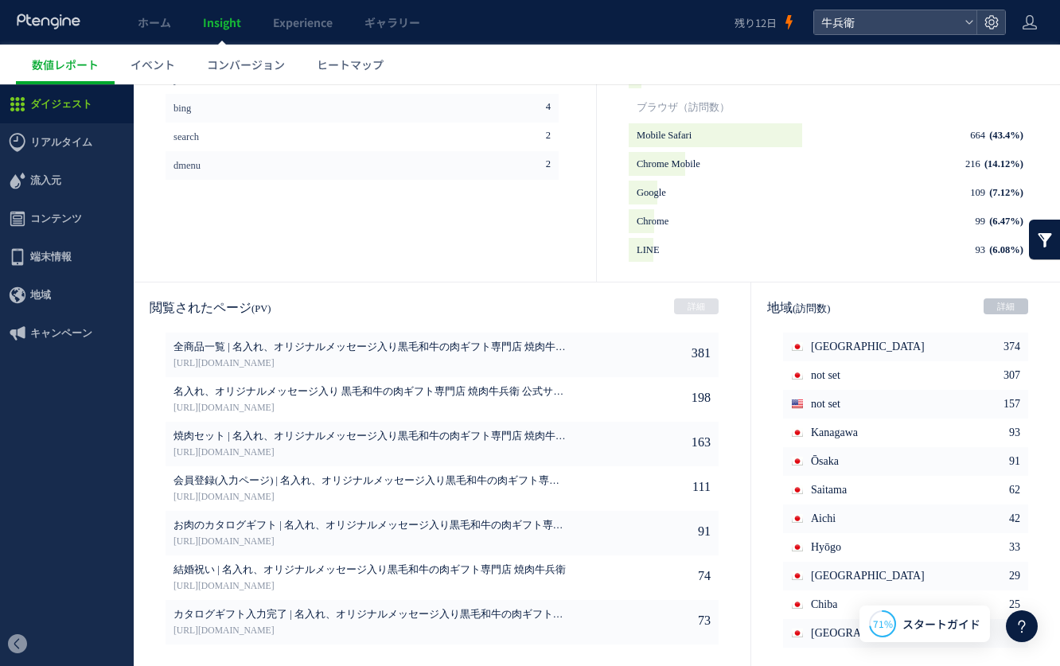
click at [993, 307] on link "詳細" at bounding box center [1006, 307] width 45 height 16
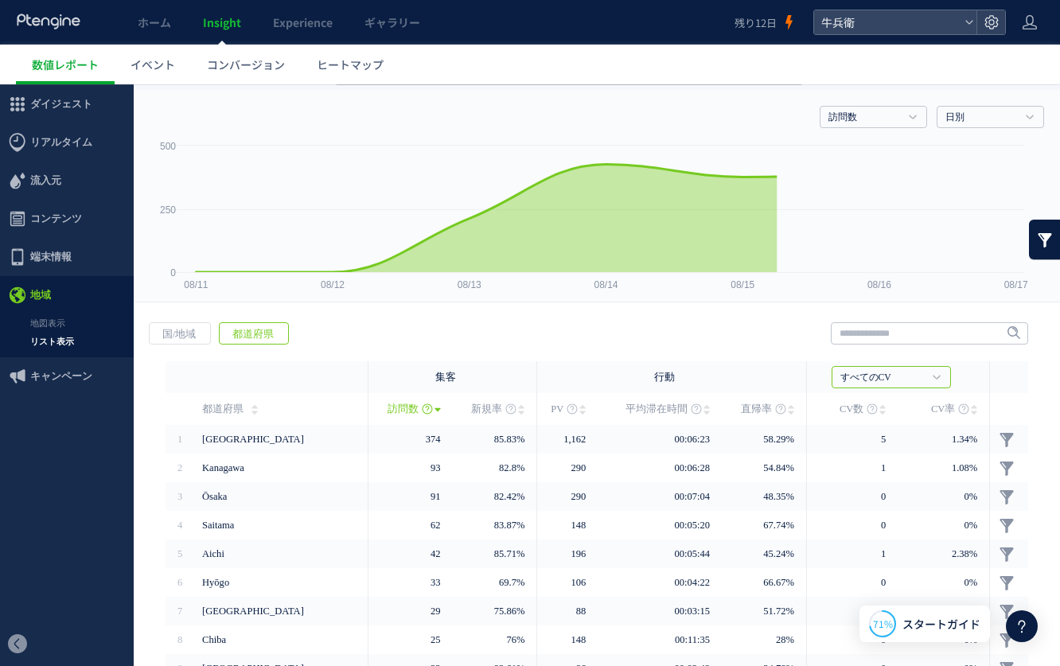
scroll to position [143, 0]
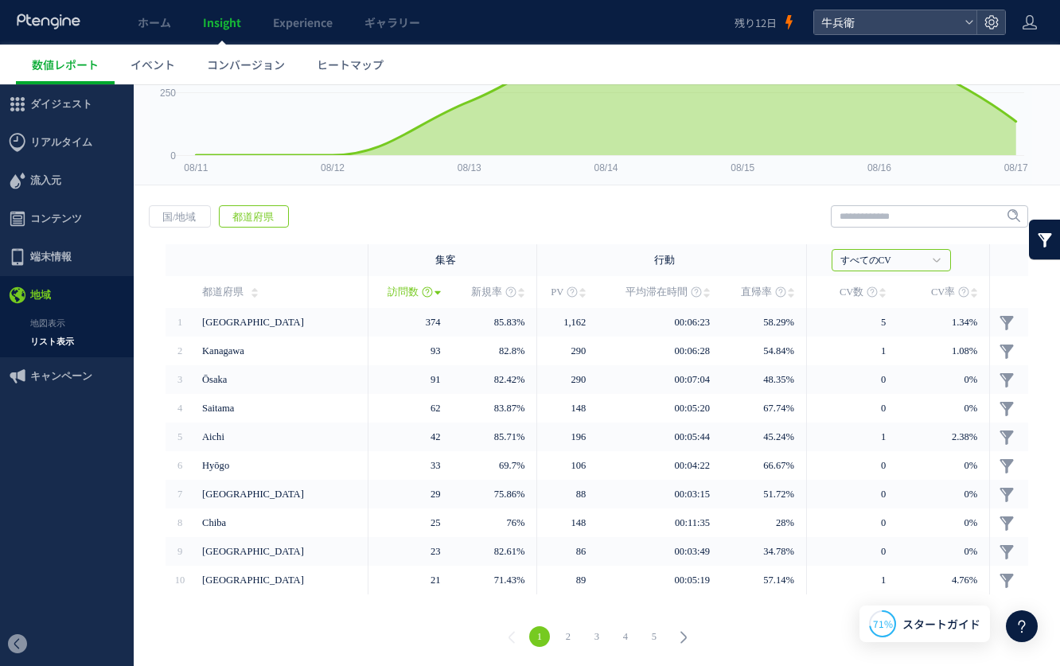
click at [560, 639] on link "2" at bounding box center [568, 637] width 21 height 21
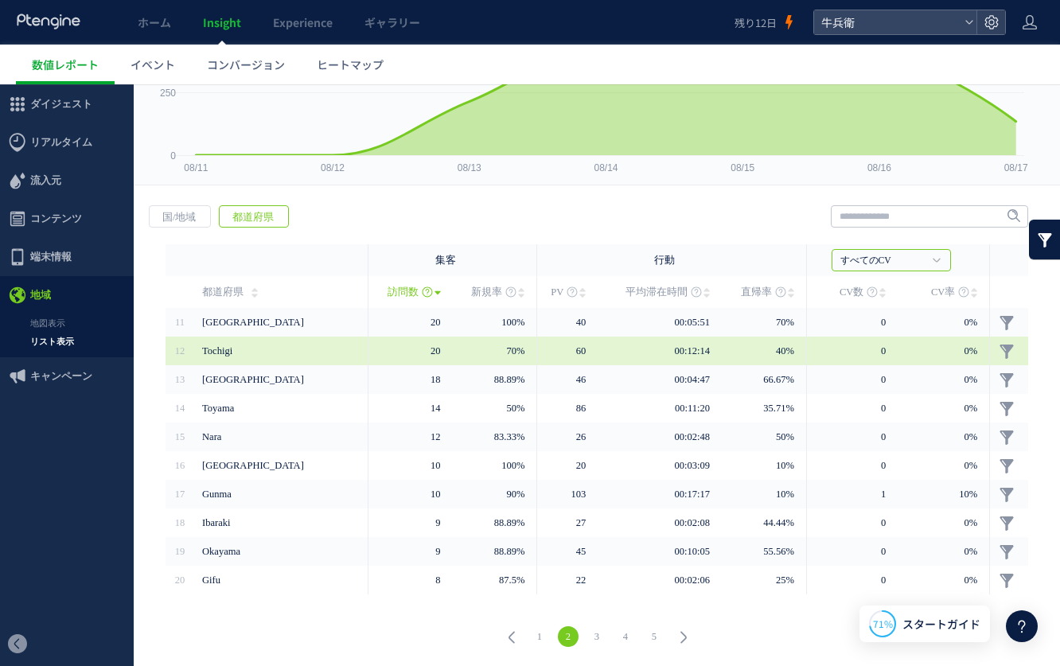
click at [576, 354] on span "60" at bounding box center [581, 351] width 10 height 11
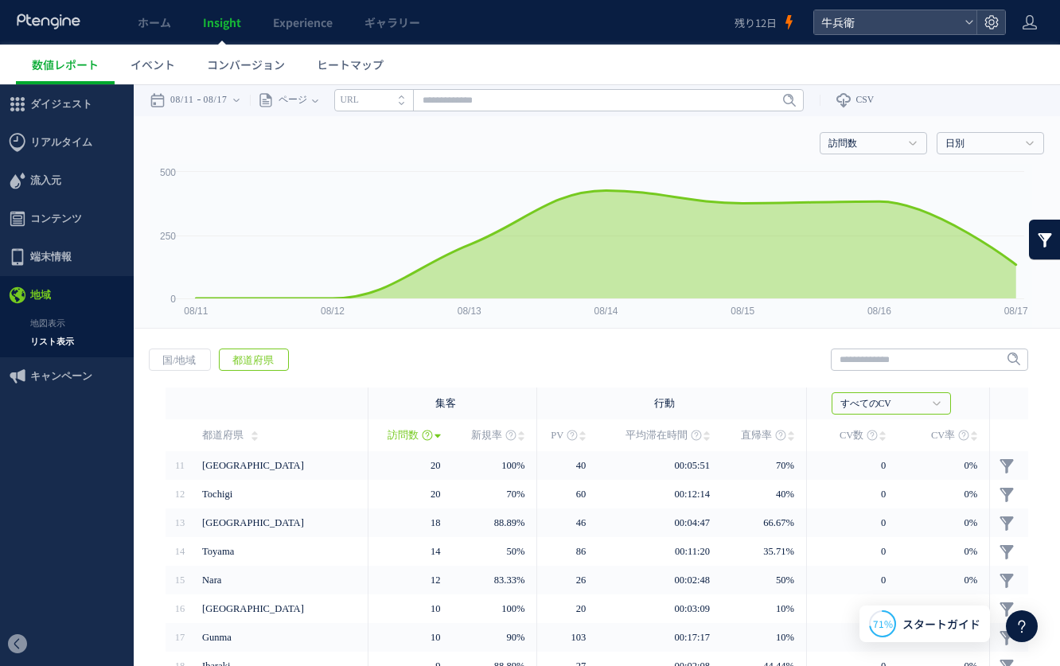
scroll to position [143, 0]
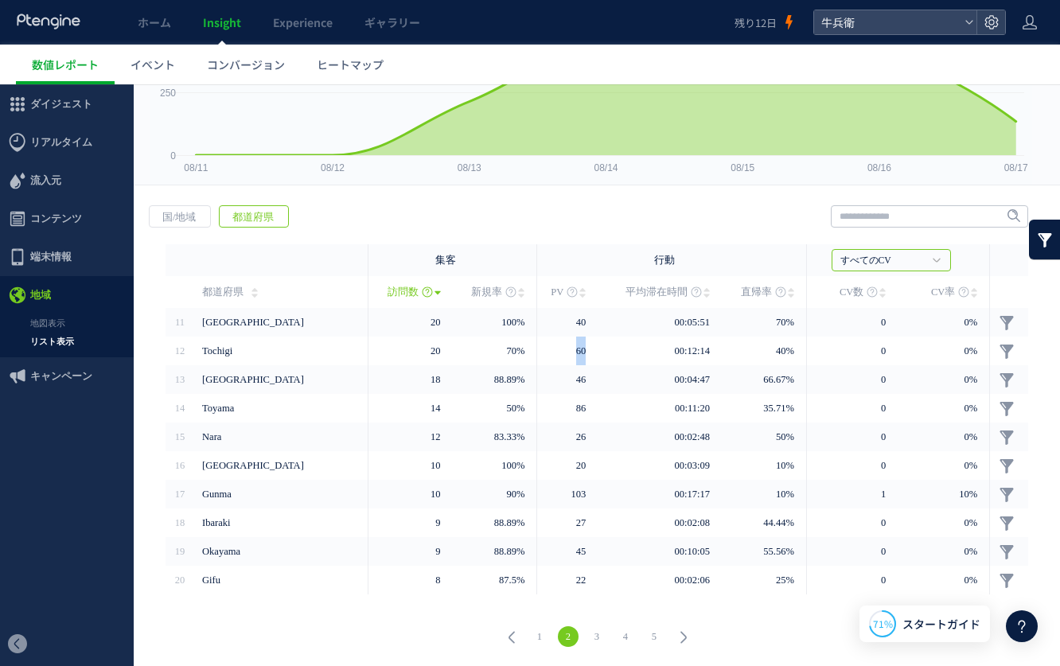
click at [529, 639] on link "1" at bounding box center [539, 637] width 21 height 21
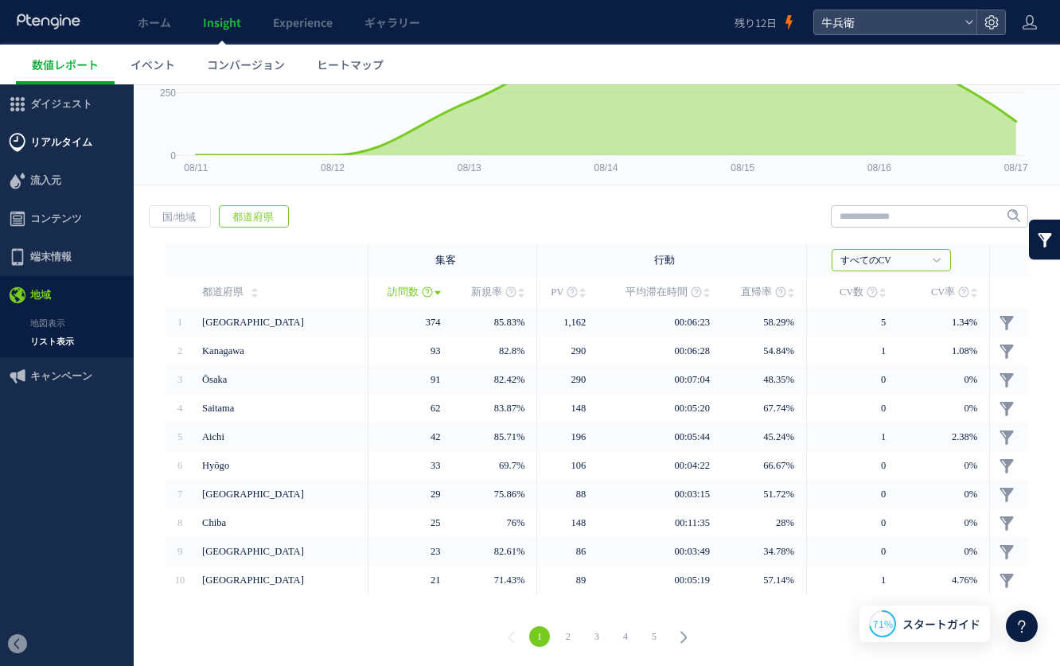
click at [53, 143] on span "リアルタイム" at bounding box center [61, 142] width 62 height 38
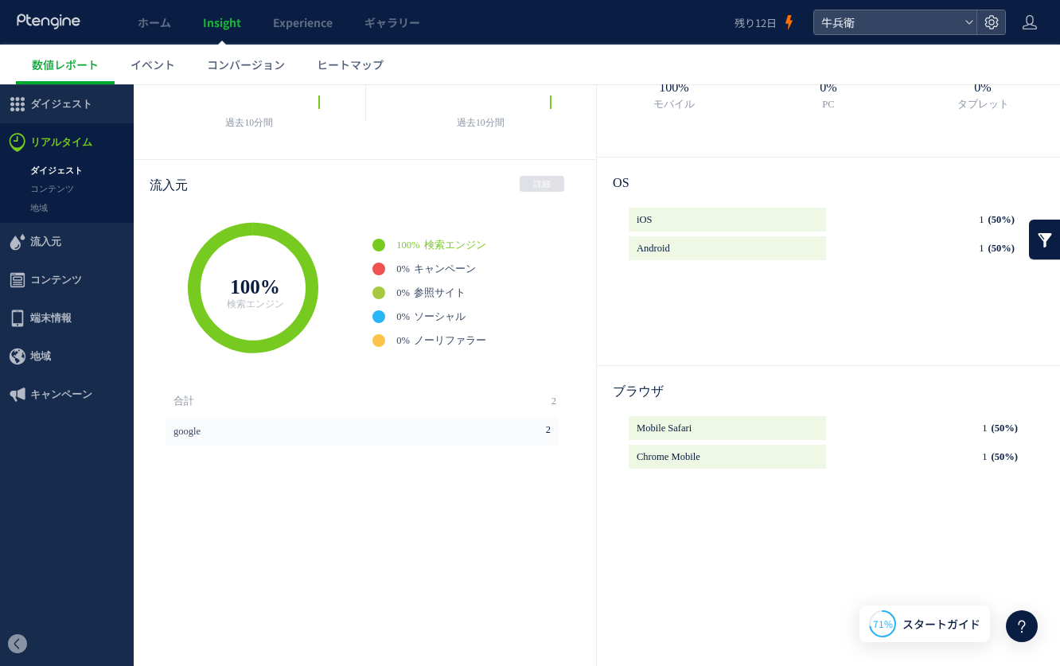
scroll to position [127, 0]
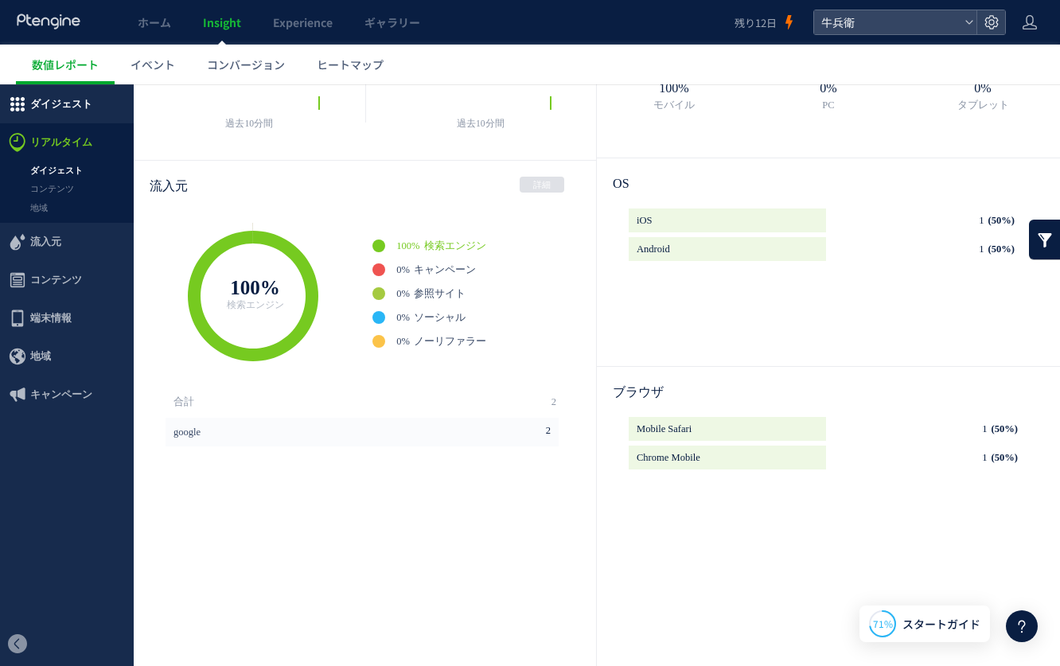
click at [57, 111] on span "ダイジェスト" at bounding box center [61, 104] width 62 height 38
